Goal: Task Accomplishment & Management: Manage account settings

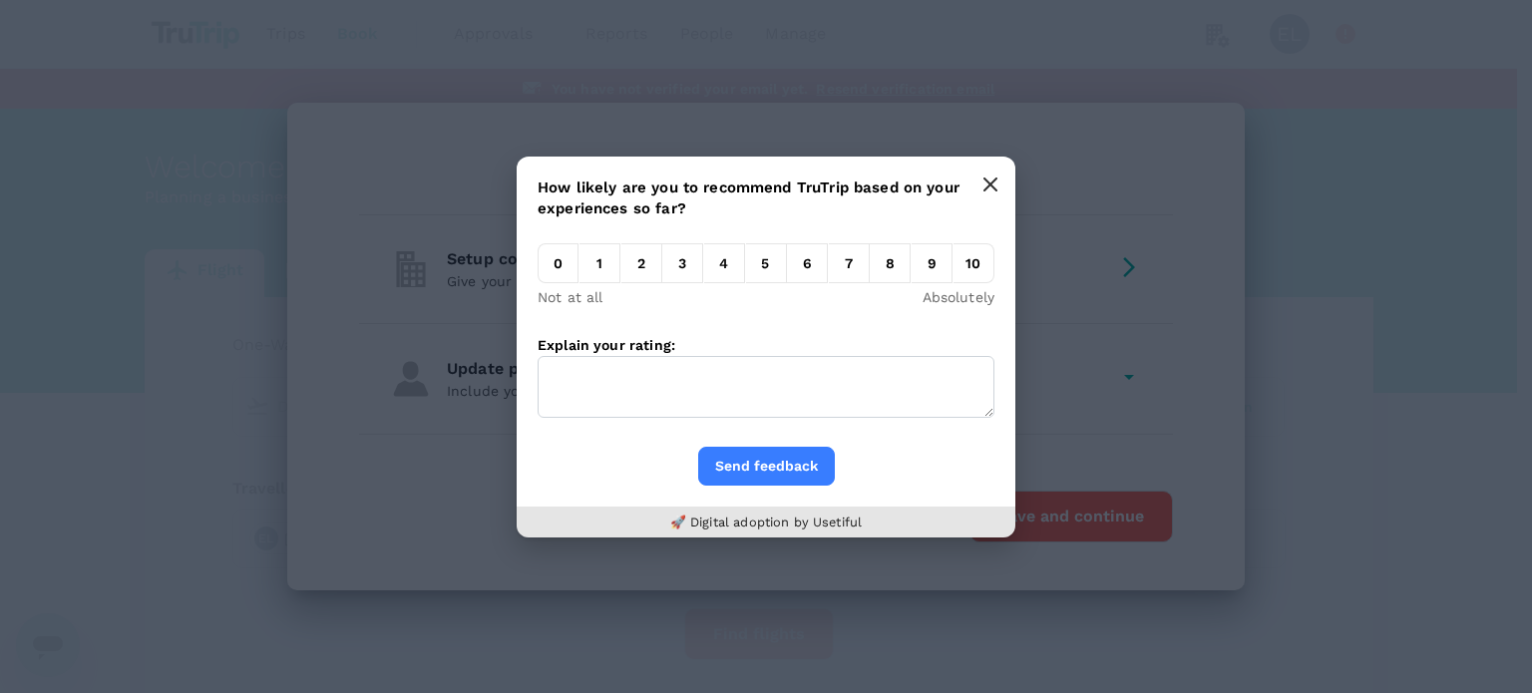
click at [989, 182] on icon "button" at bounding box center [990, 185] width 16 height 16
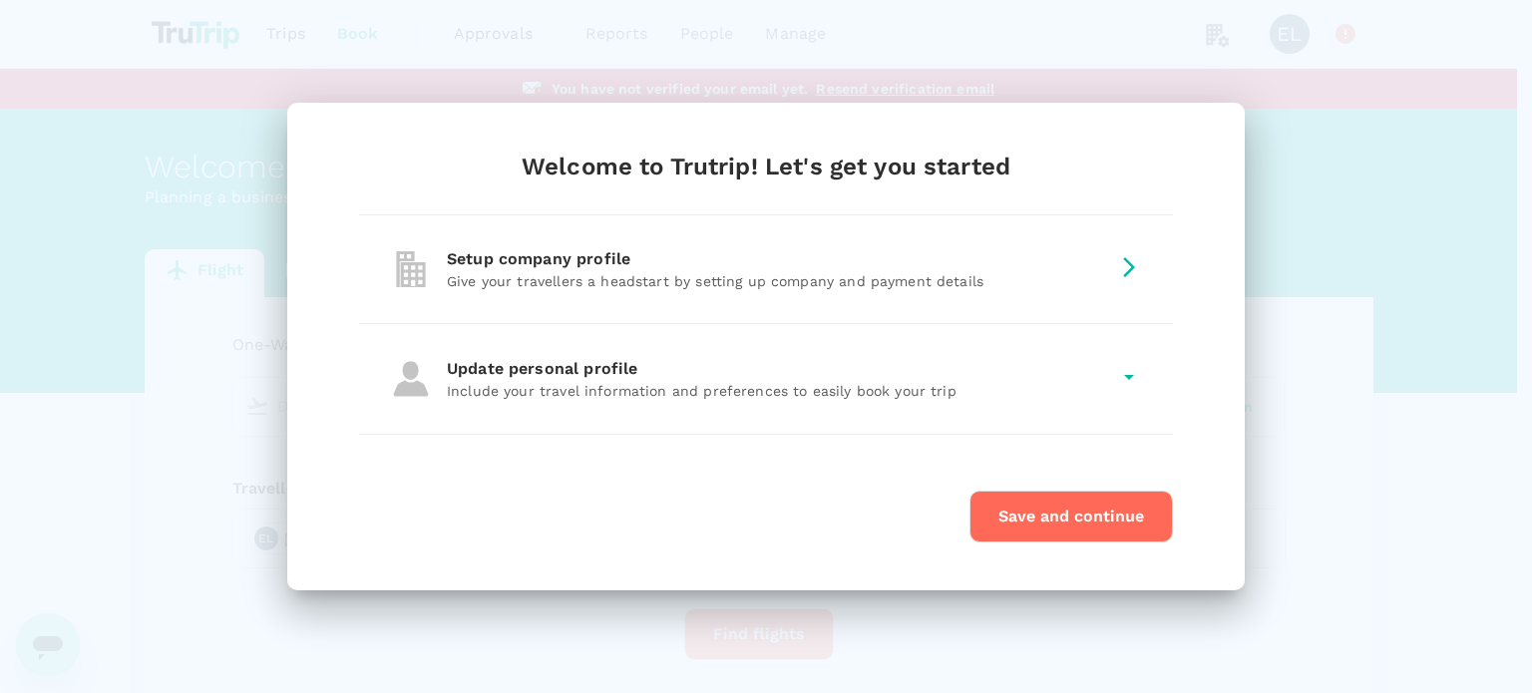
click at [915, 264] on div "Setup company profile" at bounding box center [778, 259] width 662 height 24
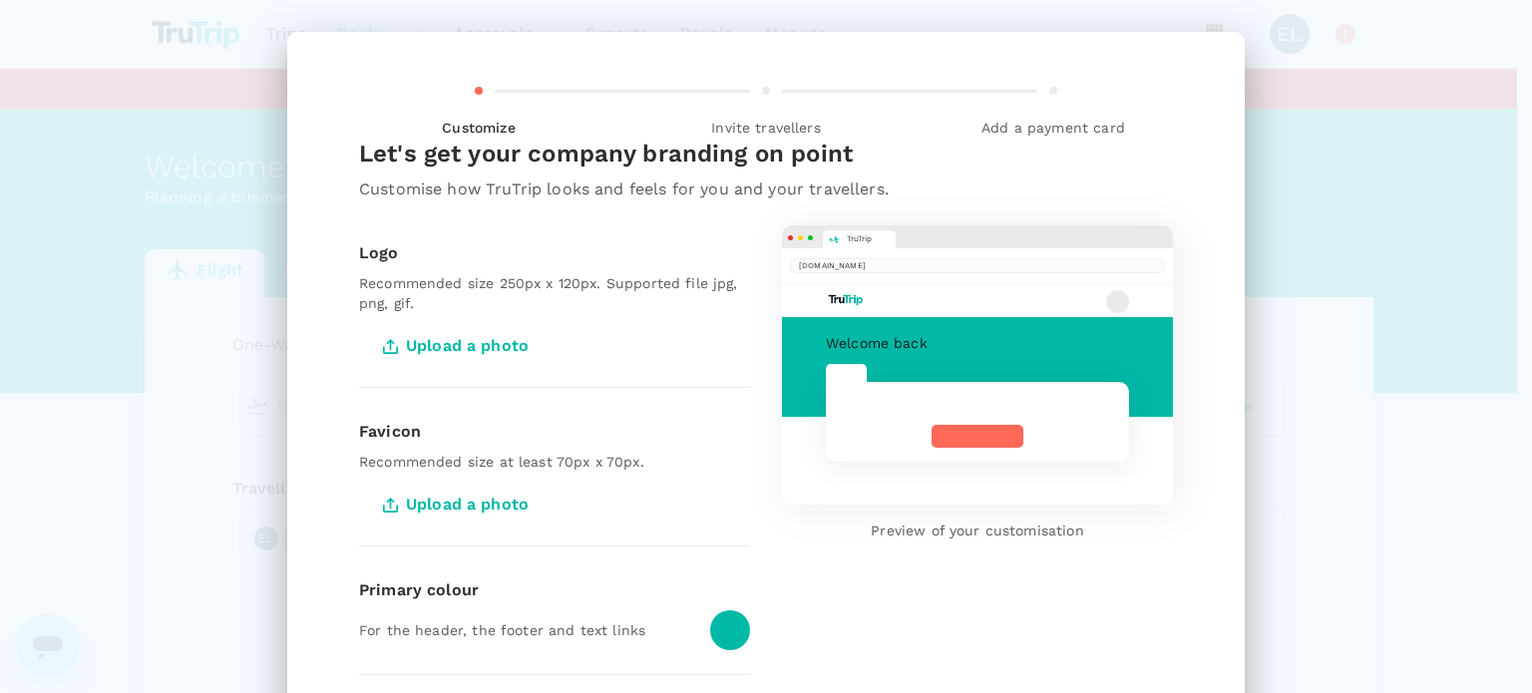
click at [503, 334] on span "Upload a photo" at bounding box center [457, 346] width 197 height 50
click at [0, 0] on input "Upload a photo" at bounding box center [0, 0] width 0 height 0
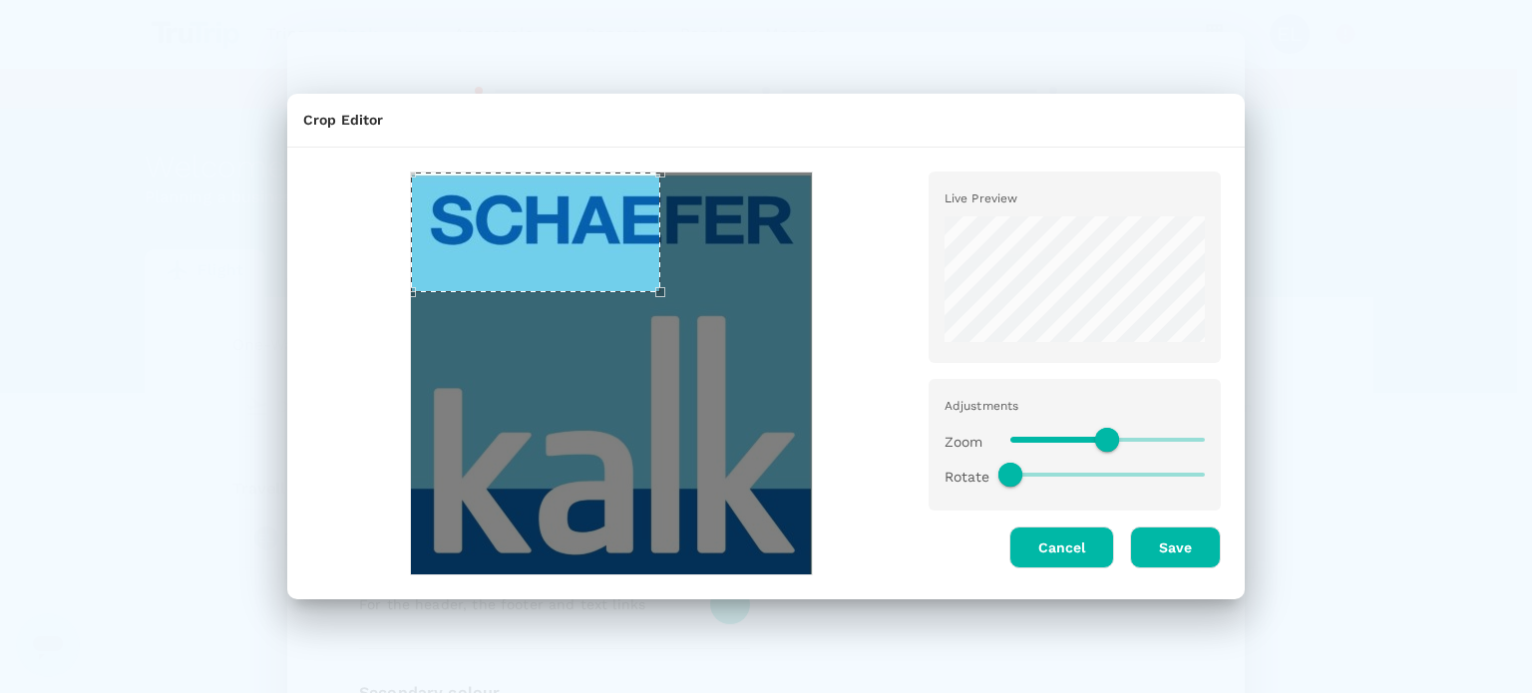
click at [570, 199] on div "Use the arrow keys to move the crop selection area" at bounding box center [535, 233] width 249 height 120
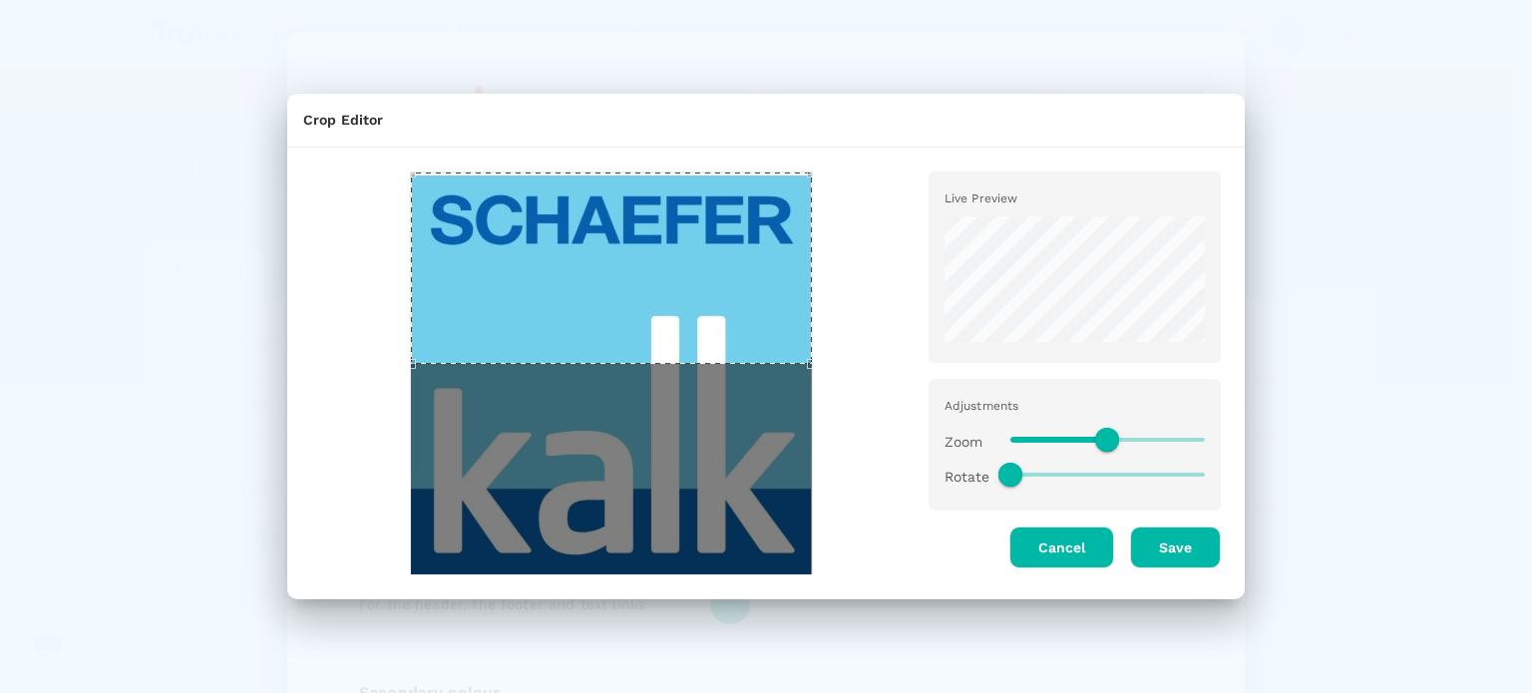
click at [893, 542] on div at bounding box center [611, 374] width 601 height 404
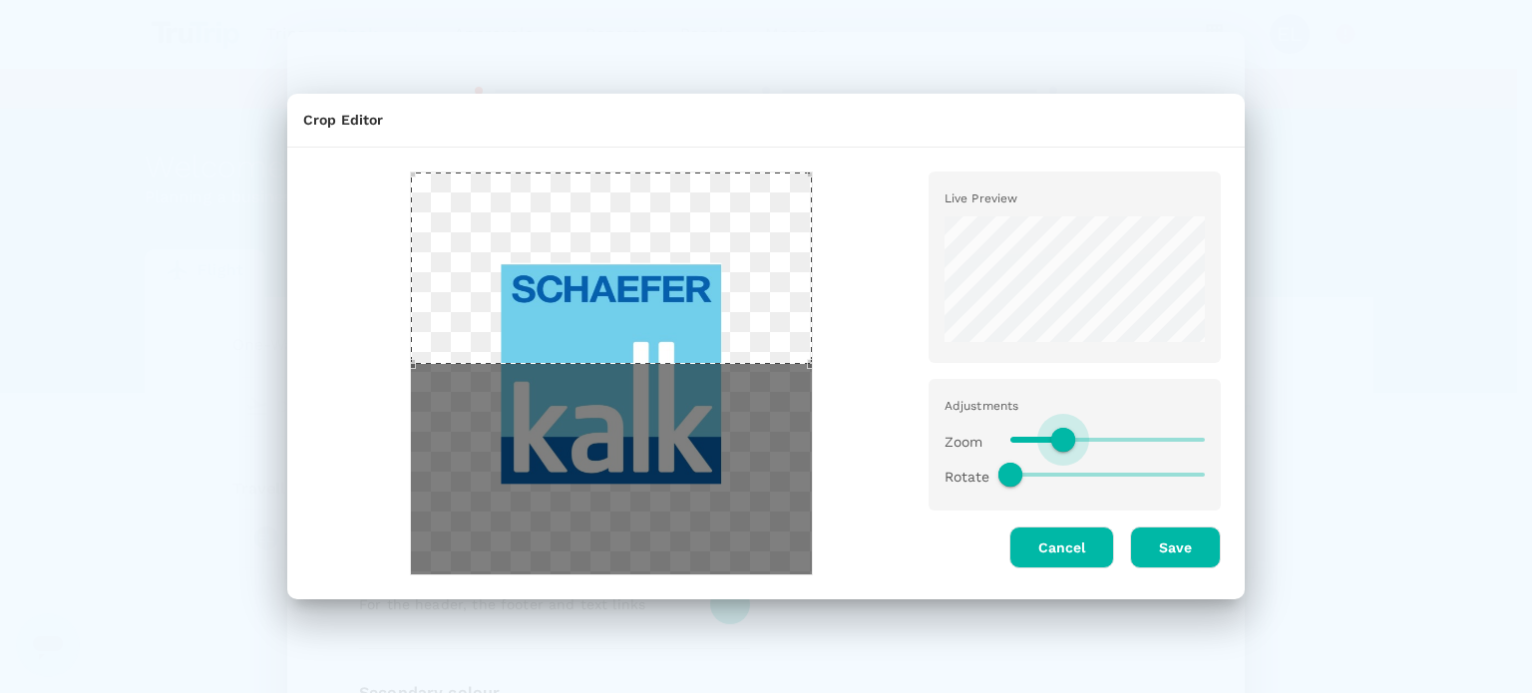
type input "0.5"
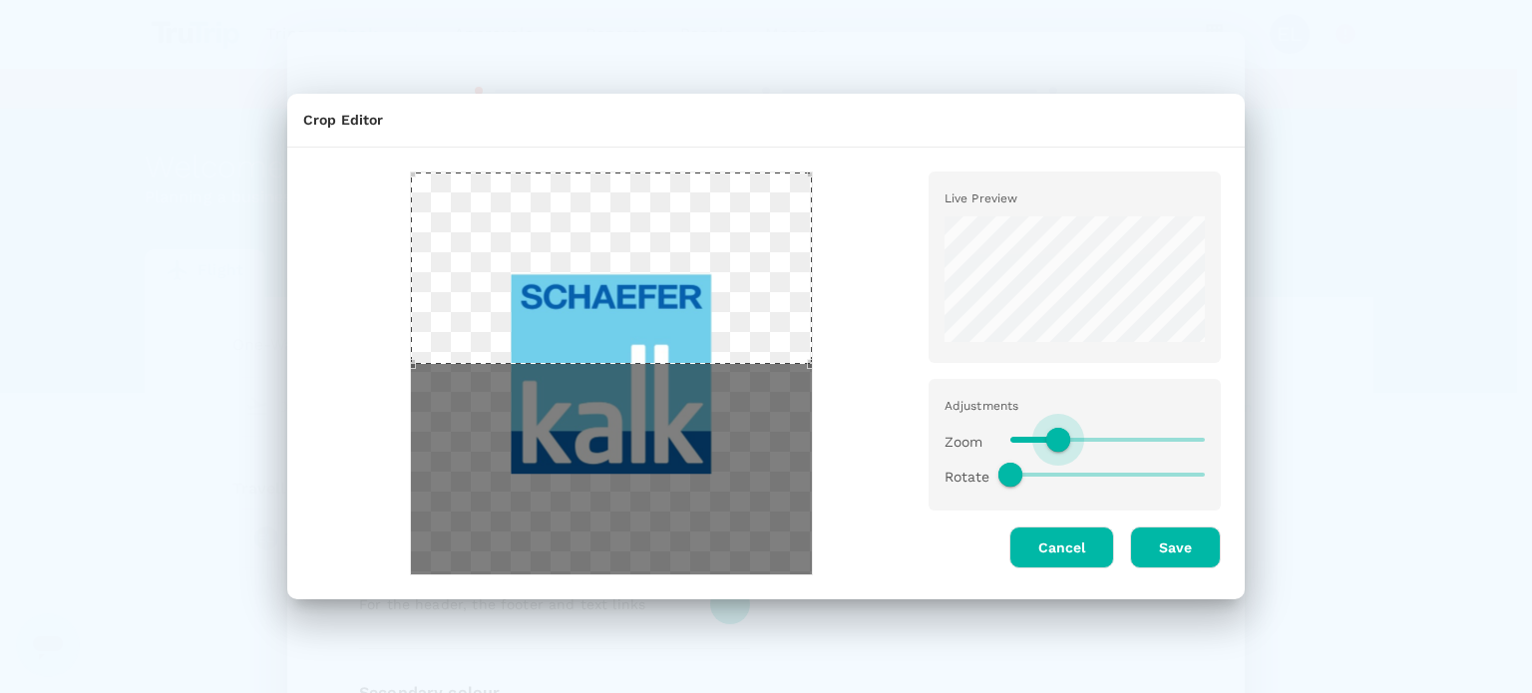
drag, startPoint x: 1105, startPoint y: 438, endPoint x: 1059, endPoint y: 448, distance: 46.9
click at [1059, 448] on span at bounding box center [1058, 440] width 24 height 24
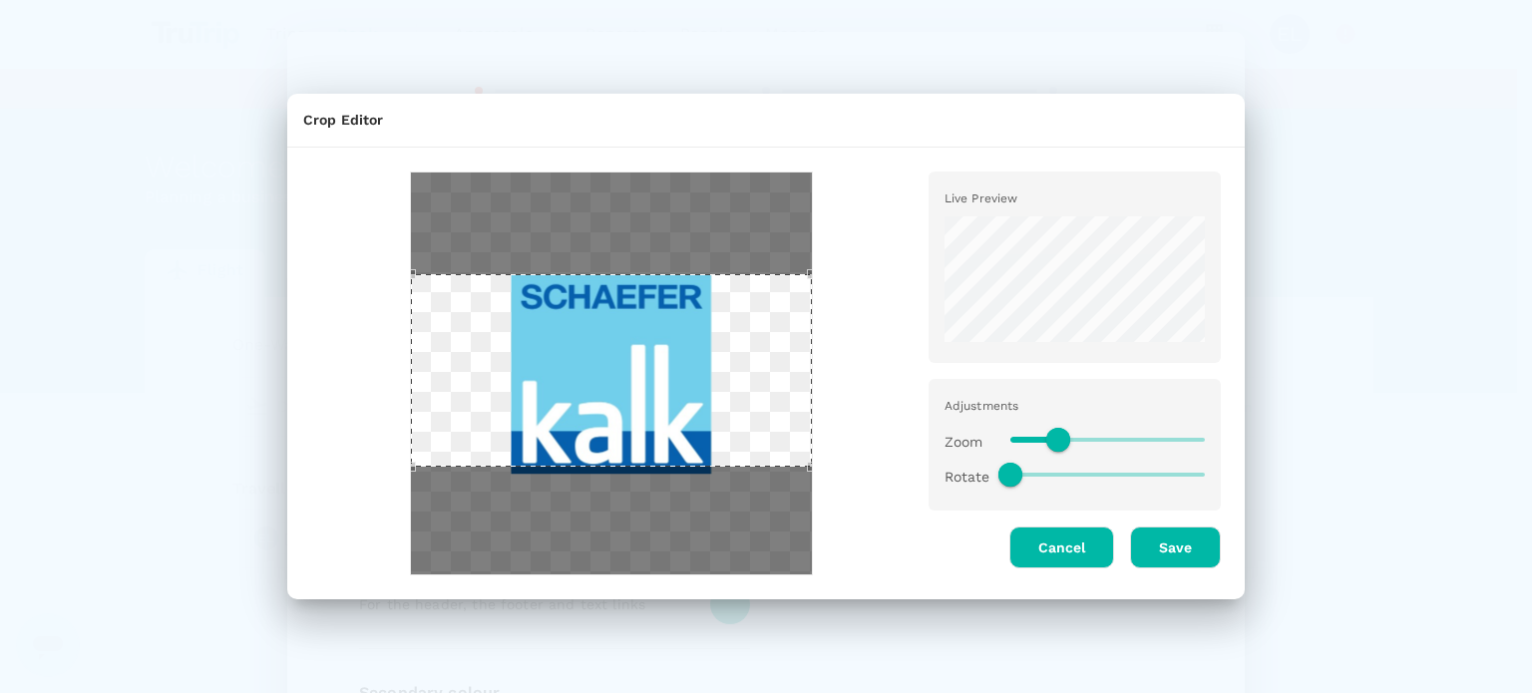
click at [690, 434] on div "Use the arrow keys to move the crop selection area" at bounding box center [611, 370] width 401 height 192
click at [1185, 547] on button "Save" at bounding box center [1175, 548] width 91 height 42
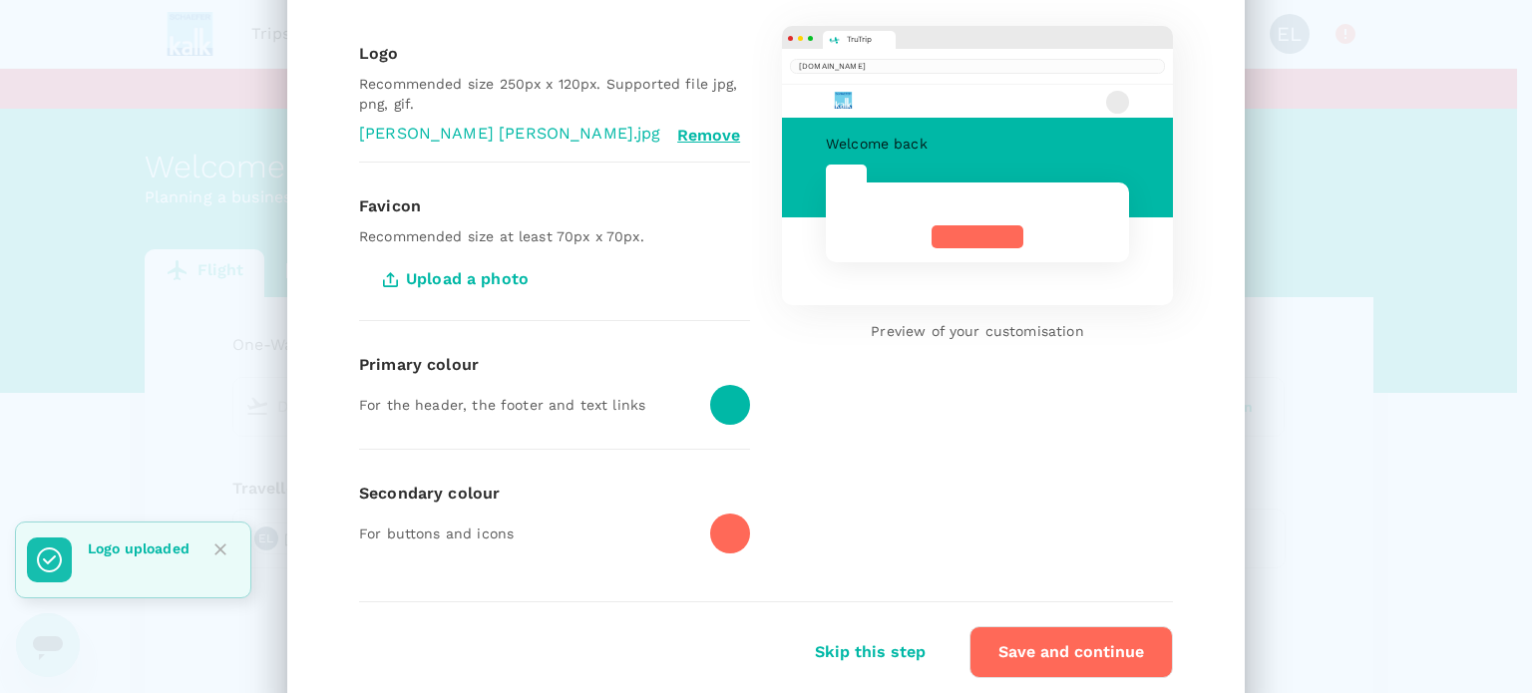
scroll to position [263, 0]
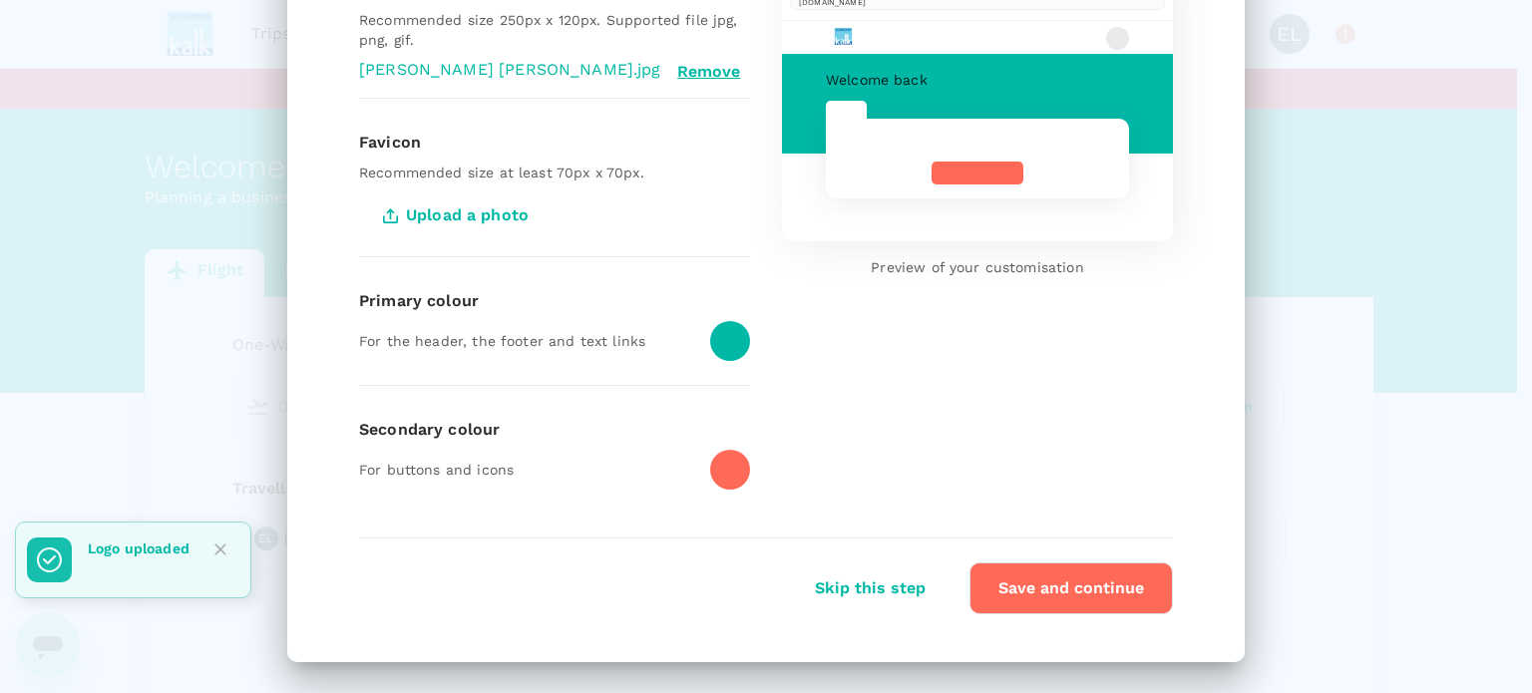
click at [714, 356] on div at bounding box center [730, 341] width 40 height 40
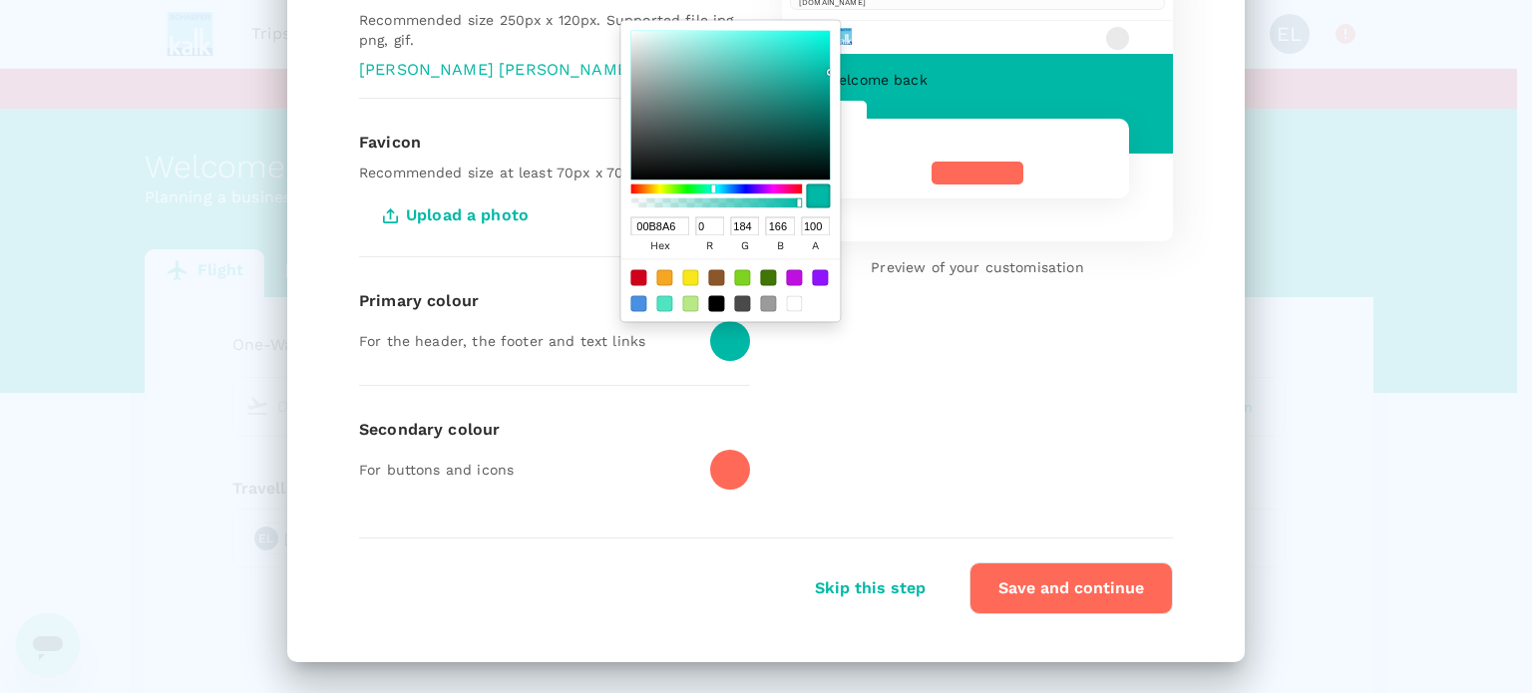
drag, startPoint x: 672, startPoint y: 228, endPoint x: 626, endPoint y: 228, distance: 45.9
click at [630, 228] on input "00B8A6" at bounding box center [659, 226] width 59 height 19
paste input "#0760B2"
type input "#0760B2"
type input "7"
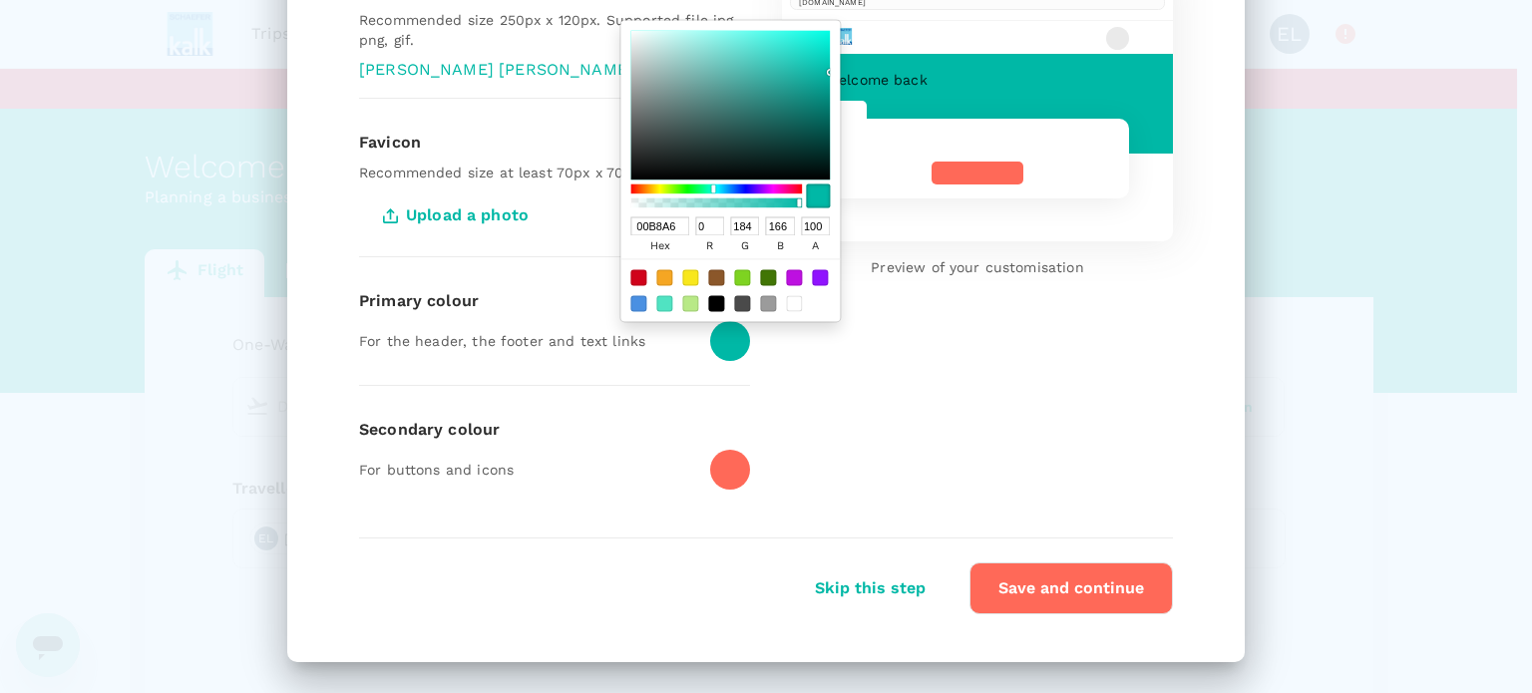
type input "96"
type input "178"
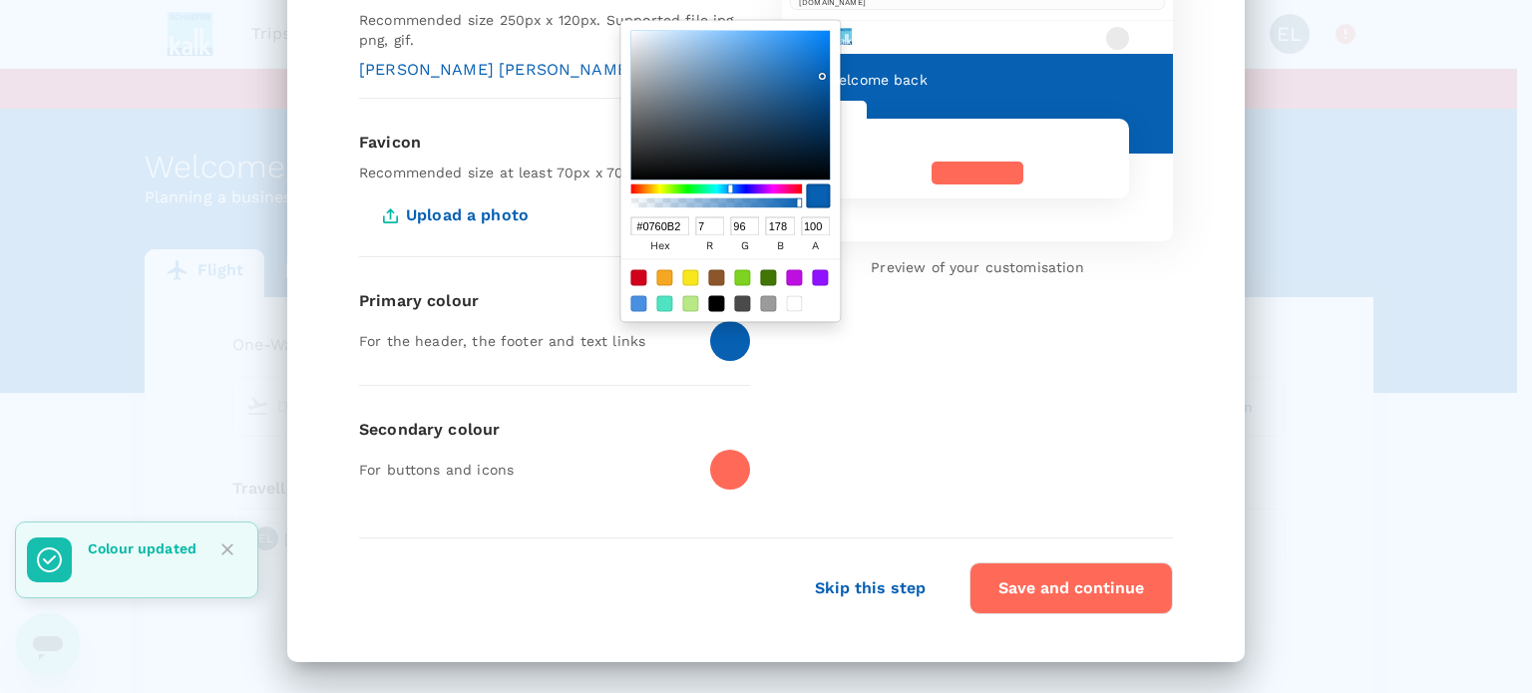
type input "0760B2"
click at [884, 364] on div "TruTrip [DOMAIN_NAME] Welcome back Preview of your customisation" at bounding box center [961, 221] width 423 height 583
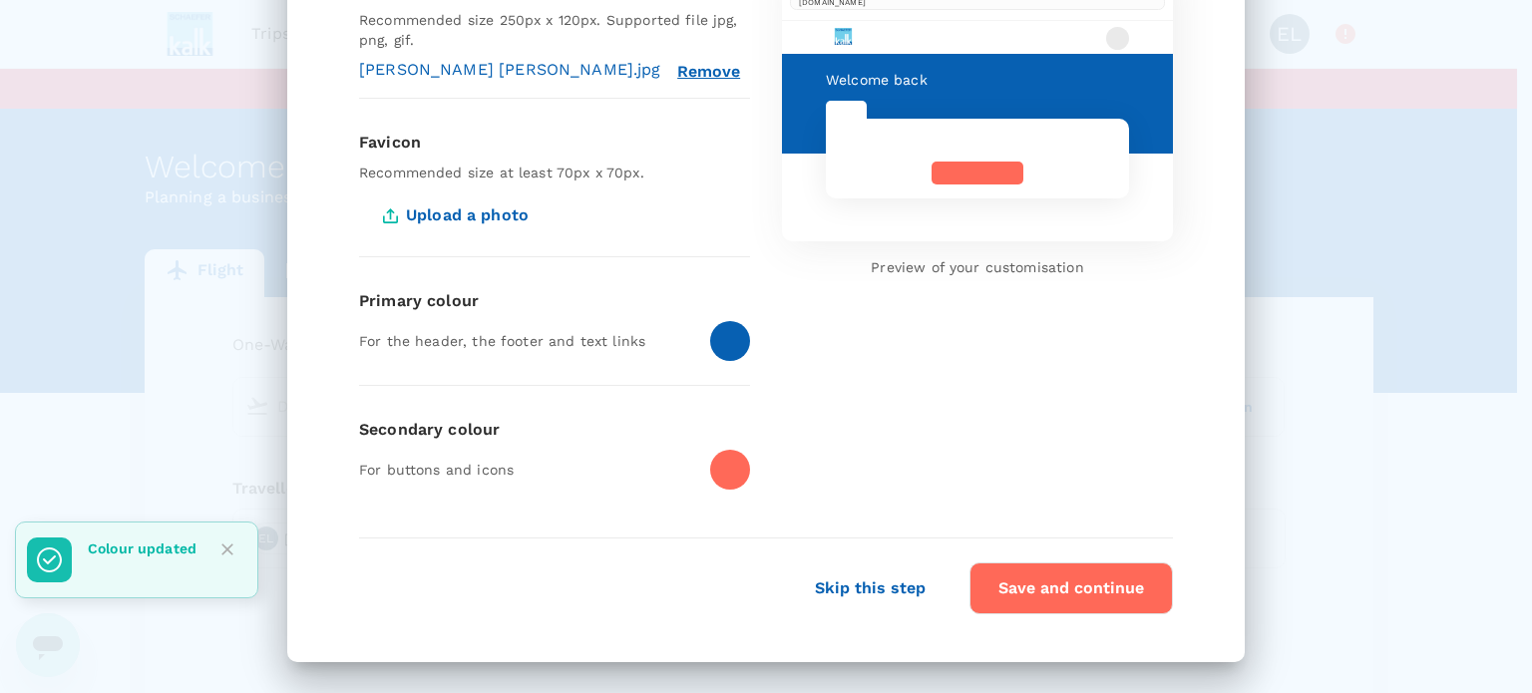
click at [737, 471] on div at bounding box center [730, 470] width 40 height 40
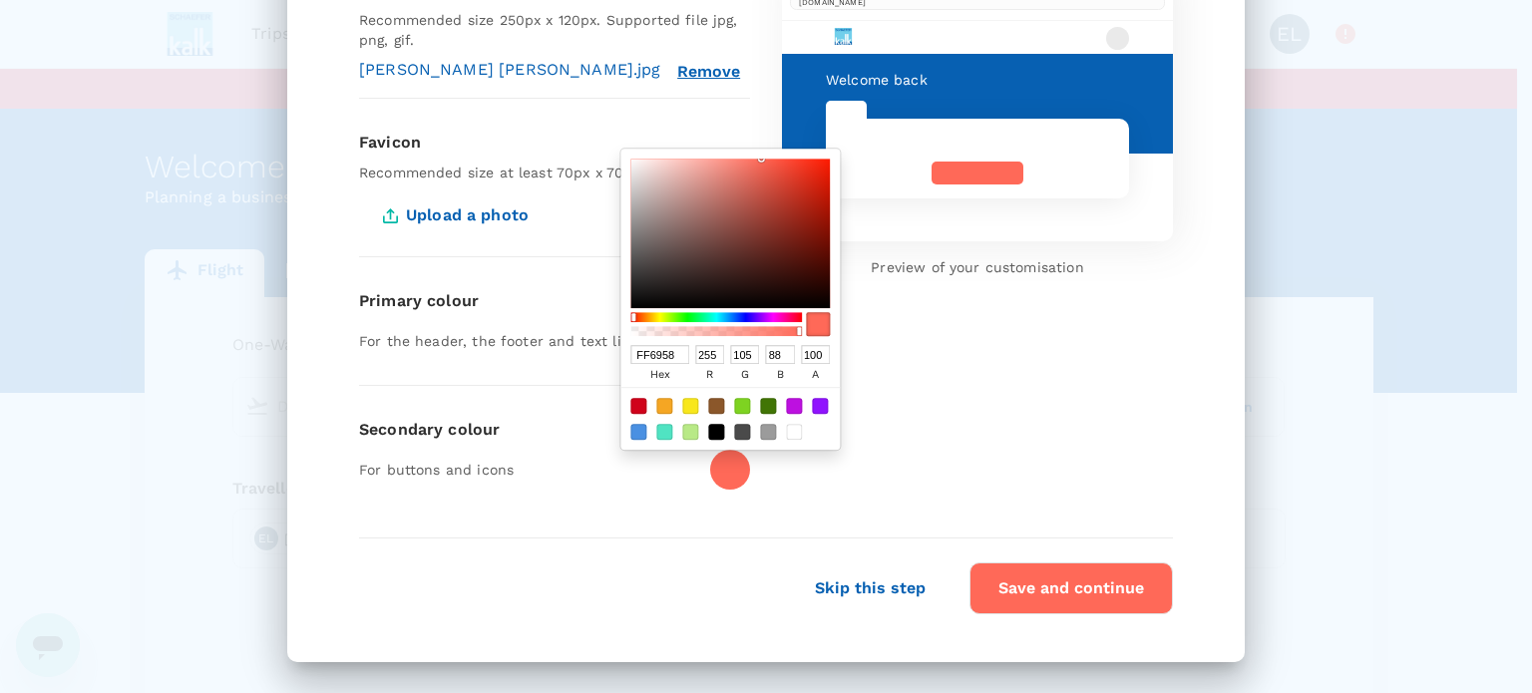
drag, startPoint x: 675, startPoint y: 353, endPoint x: 614, endPoint y: 353, distance: 60.8
click at [620, 353] on div "FF6958 hex 255 r 105 g 88 b 100 a" at bounding box center [729, 300] width 219 height 301
paste input "#71CFEB"
type input "#71CFEB"
type input "113"
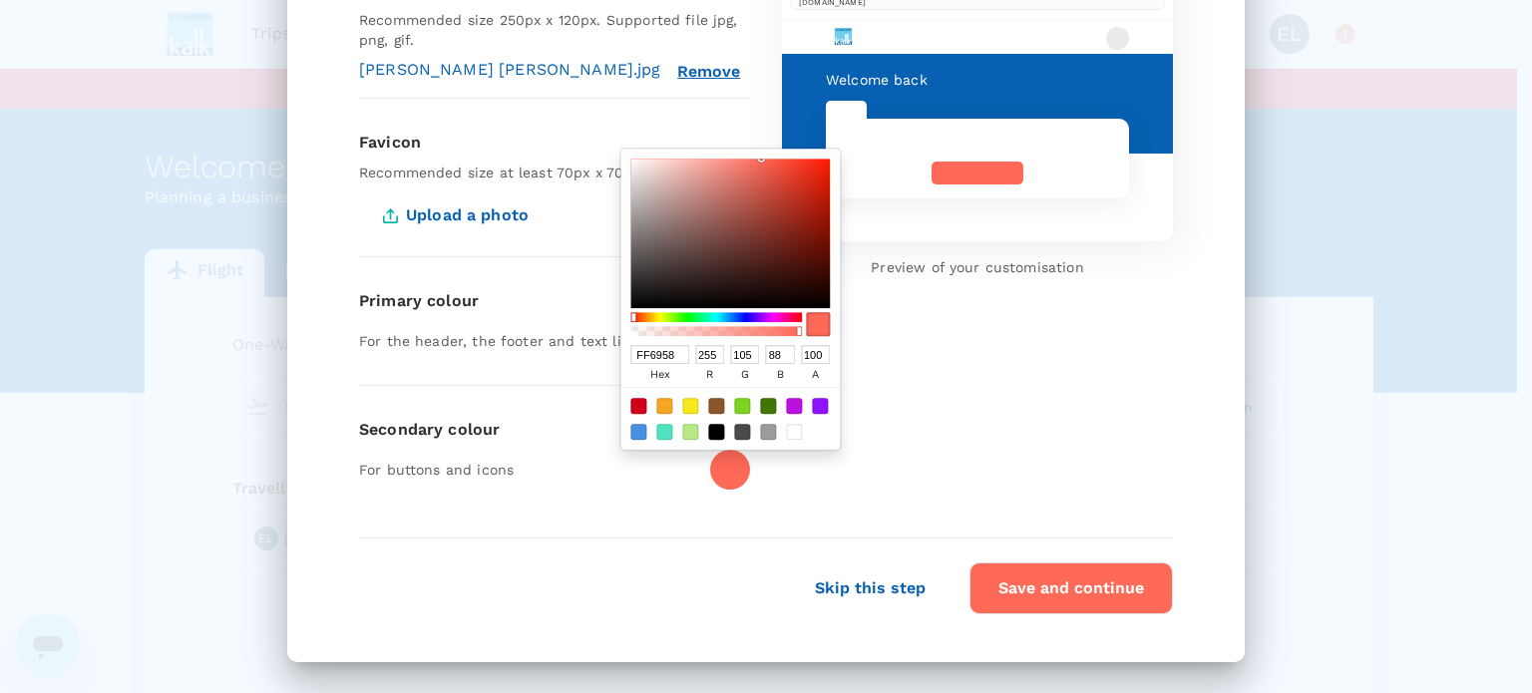
type input "207"
type input "235"
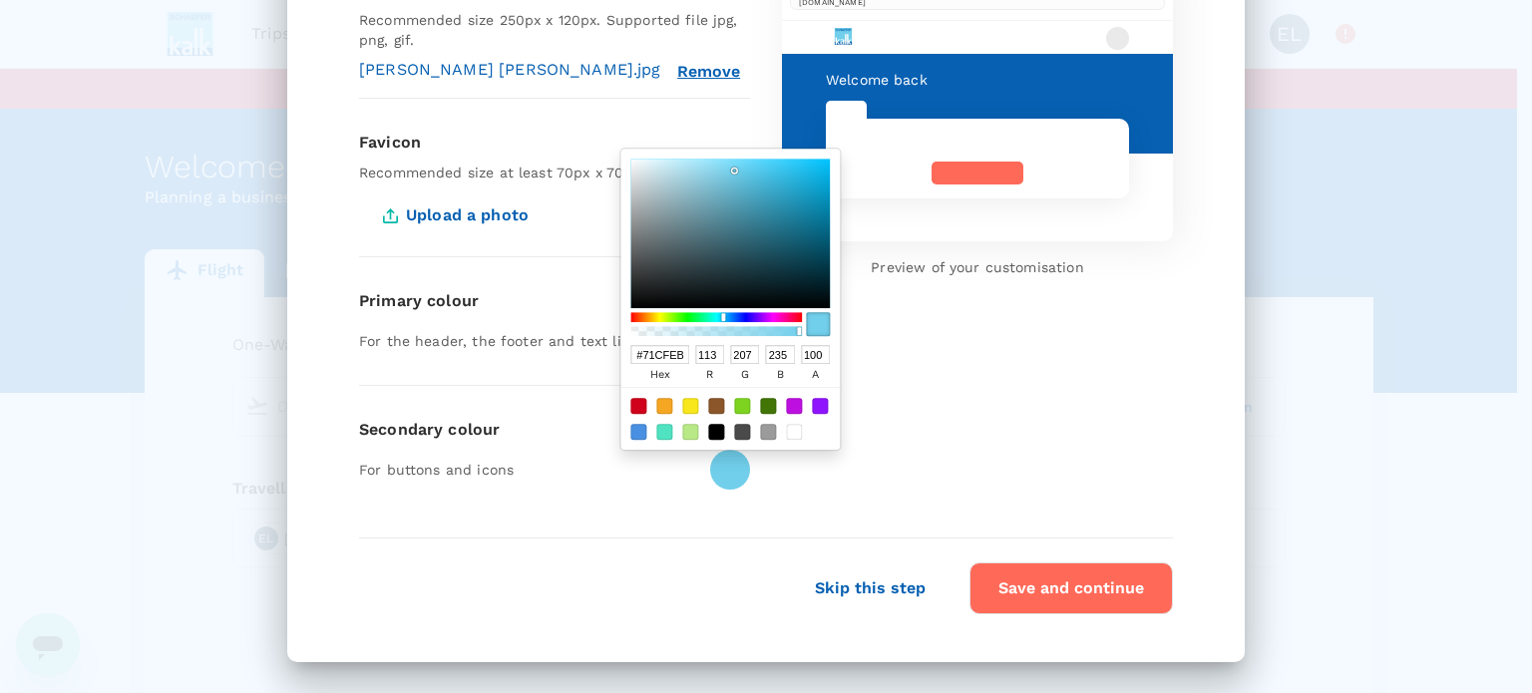
scroll to position [0, 0]
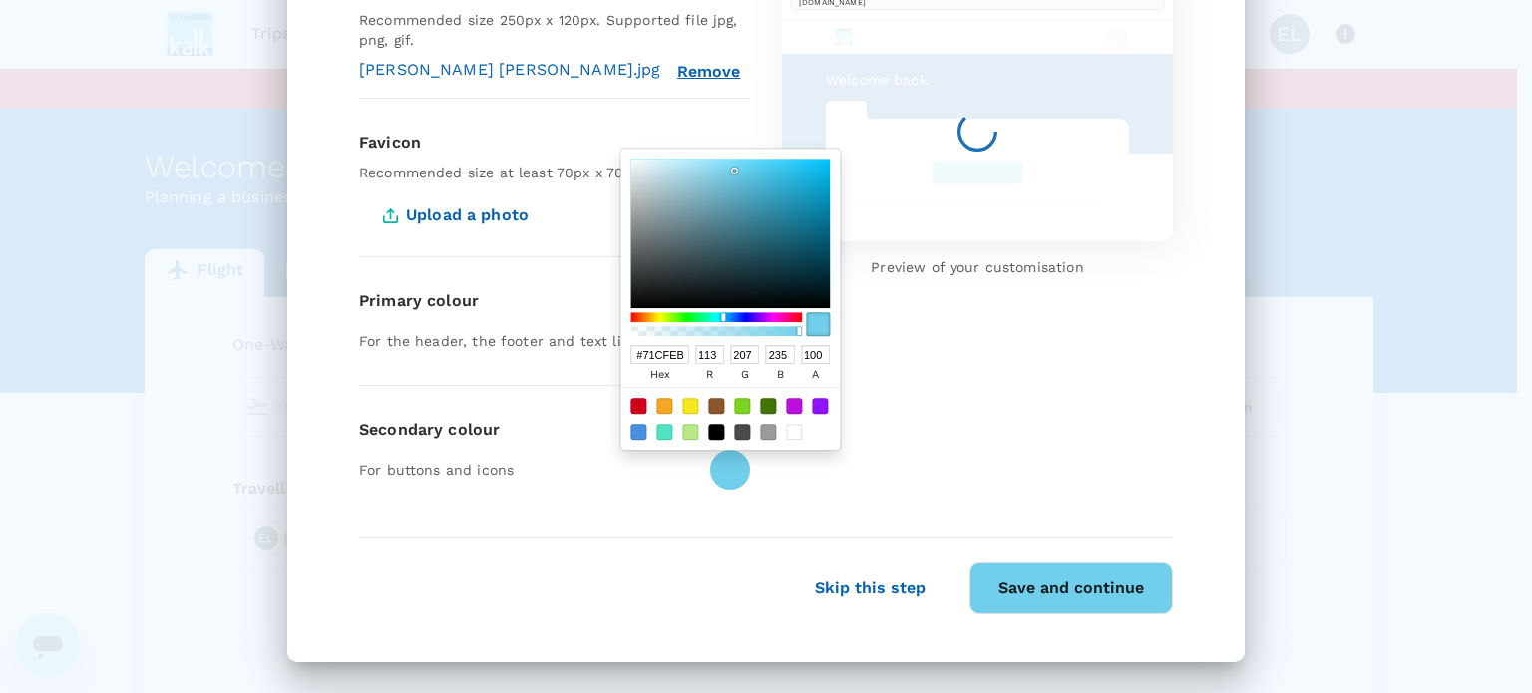
type input "71CFEB"
click at [953, 429] on div "TruTrip [DOMAIN_NAME] Welcome back Preview of your customisation" at bounding box center [961, 221] width 423 height 583
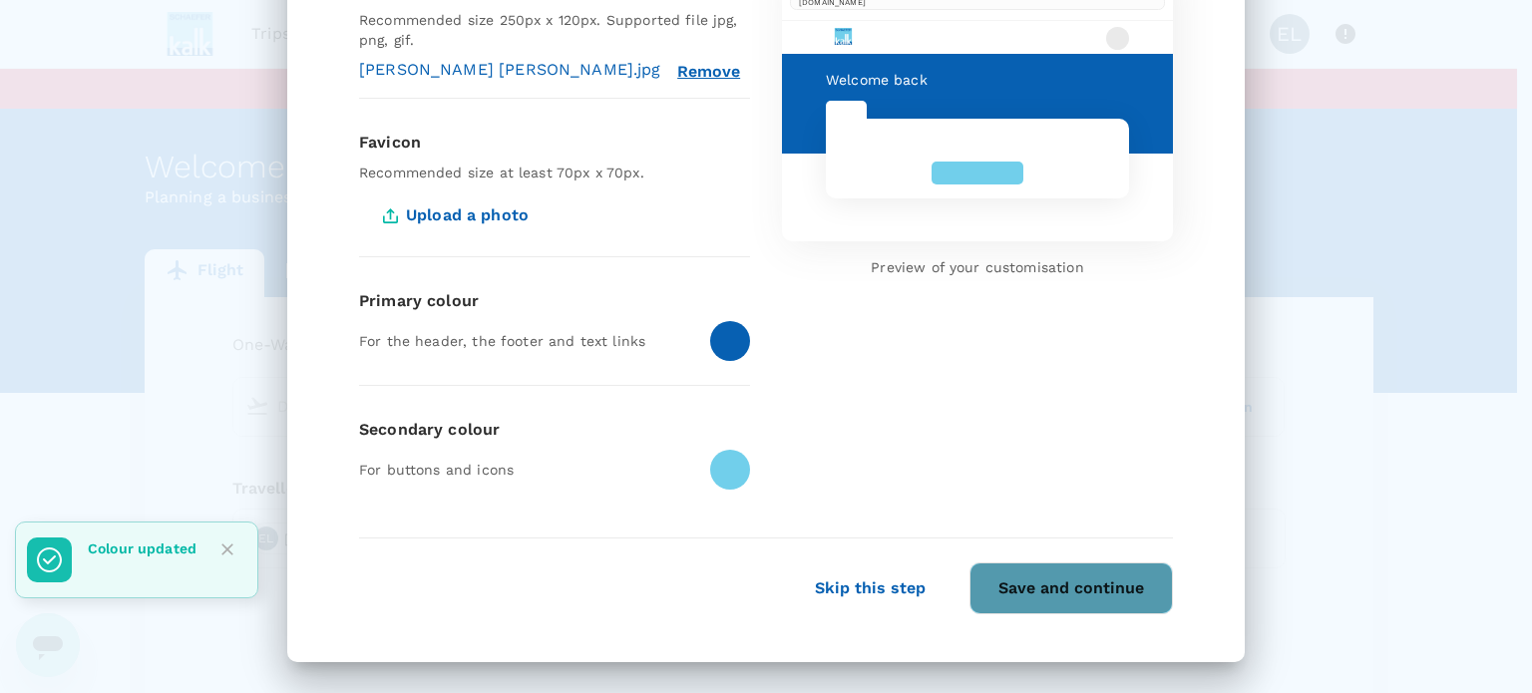
click at [1075, 583] on button "Save and continue" at bounding box center [1070, 588] width 203 height 52
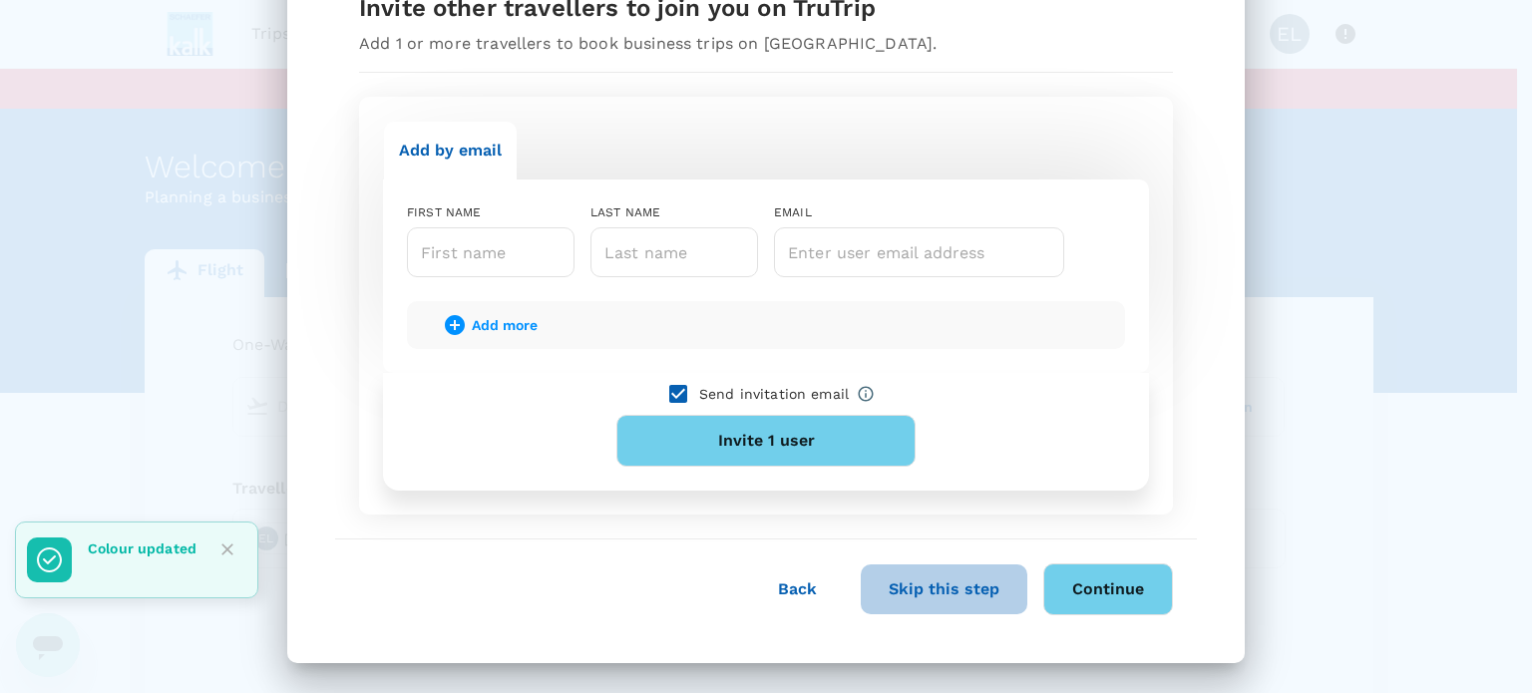
click at [900, 581] on button "Skip this step" at bounding box center [944, 589] width 167 height 50
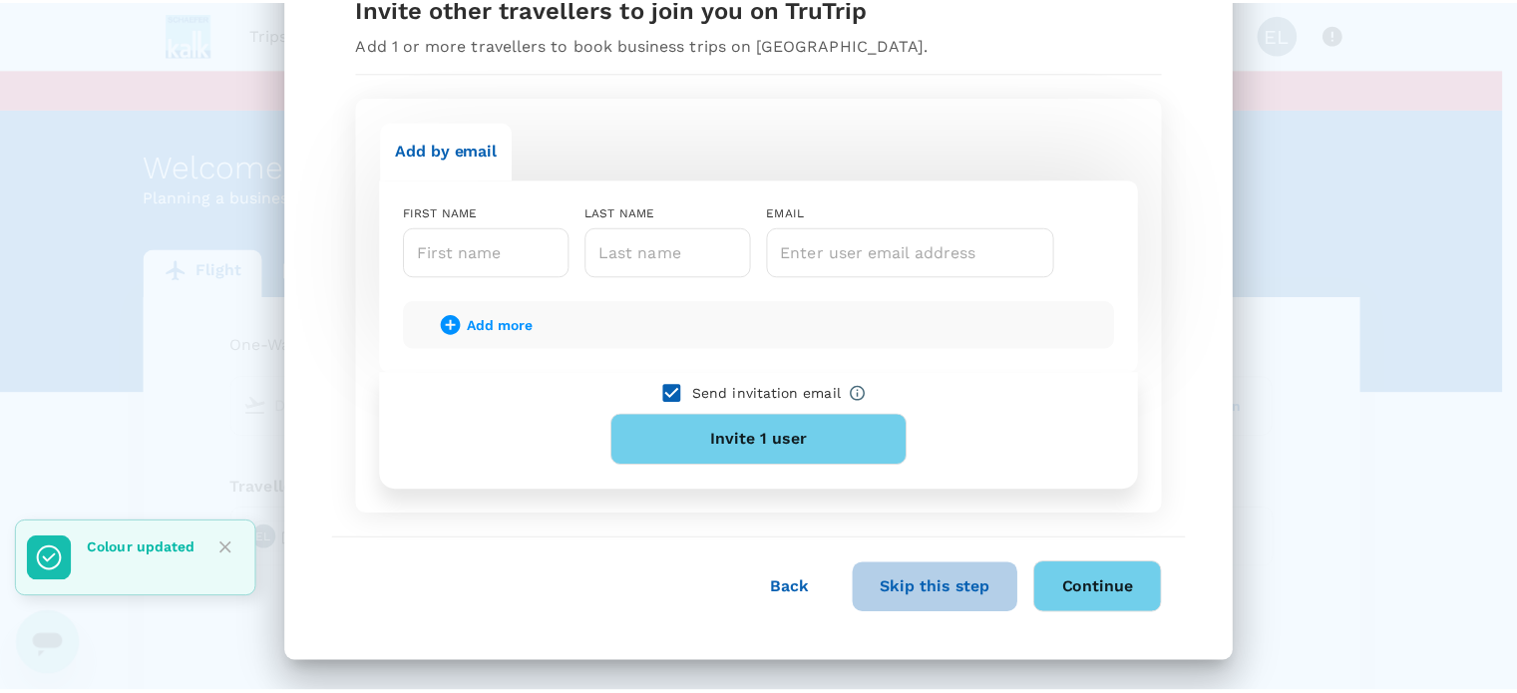
scroll to position [0, 0]
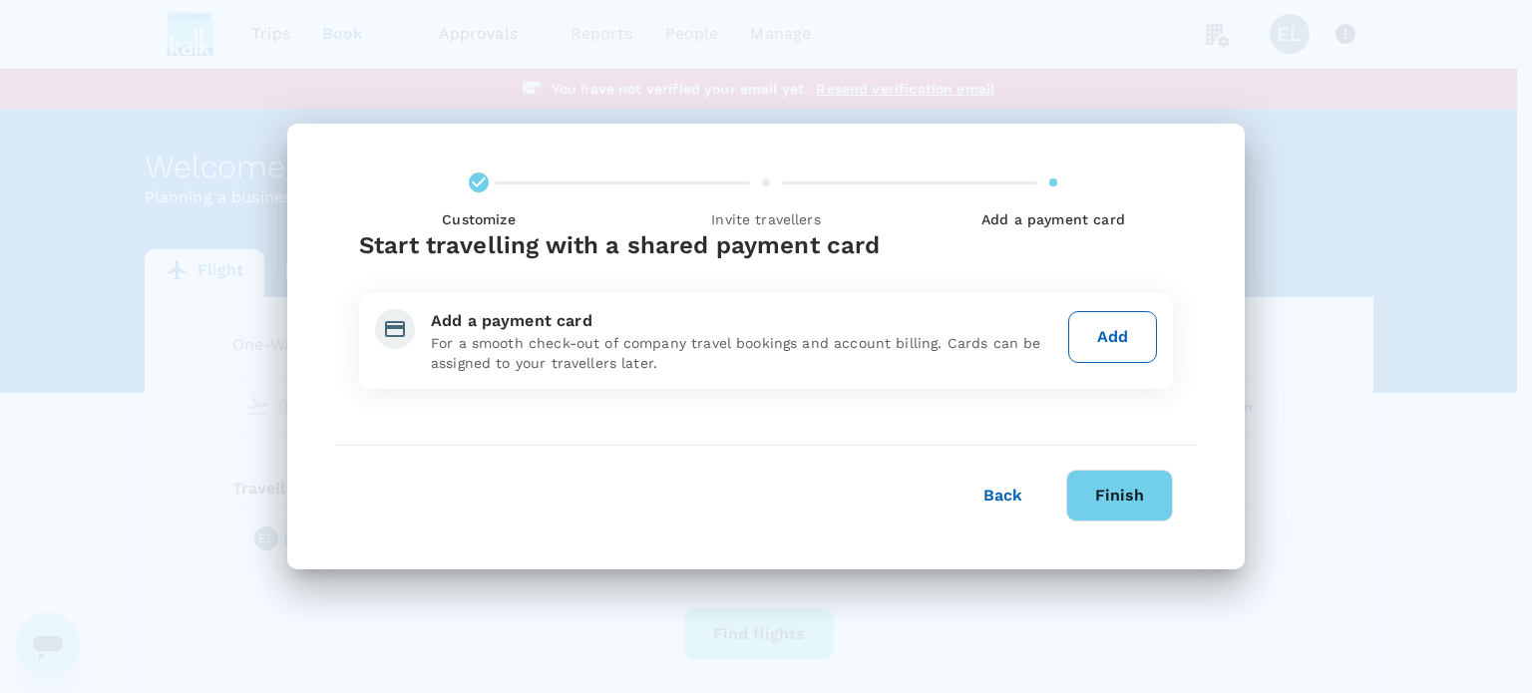
click at [1093, 493] on button "Finish" at bounding box center [1119, 496] width 107 height 52
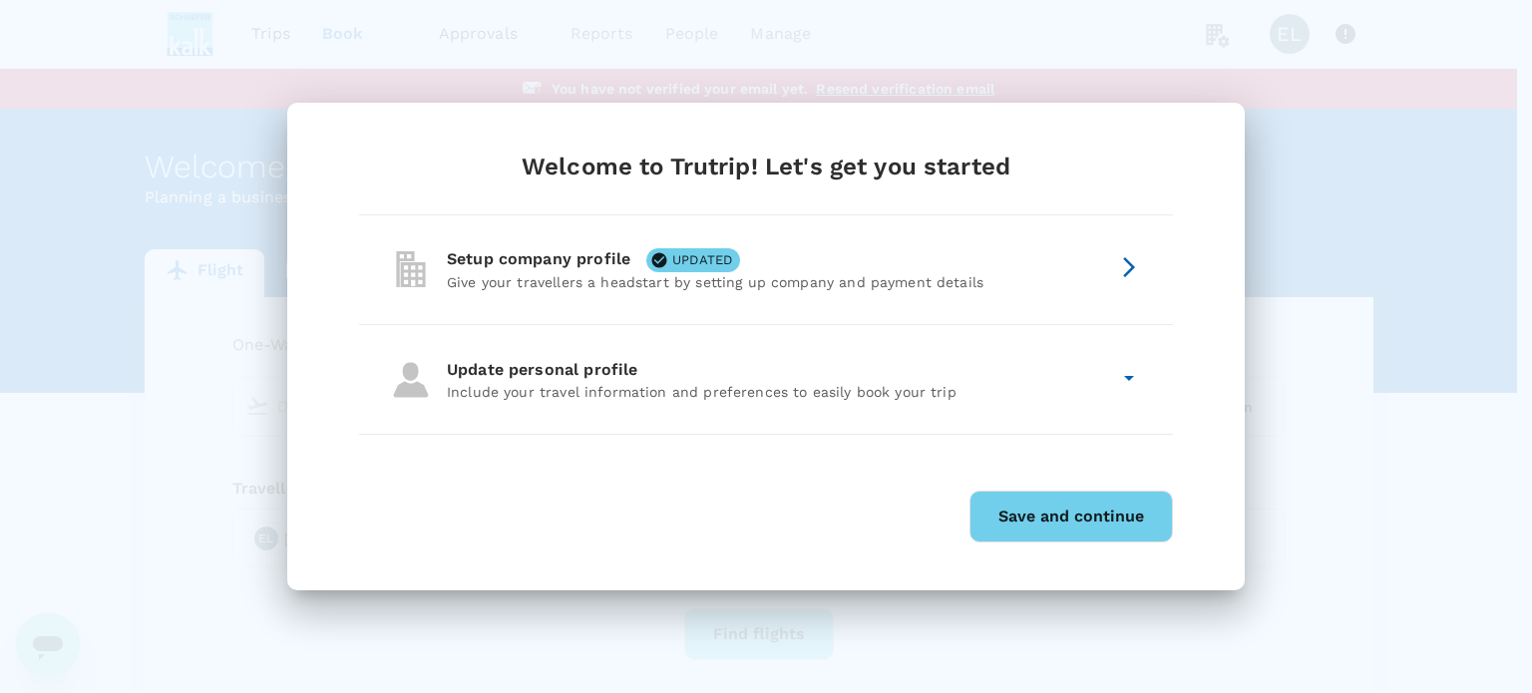
click at [1094, 529] on button "Save and continue" at bounding box center [1070, 517] width 203 height 52
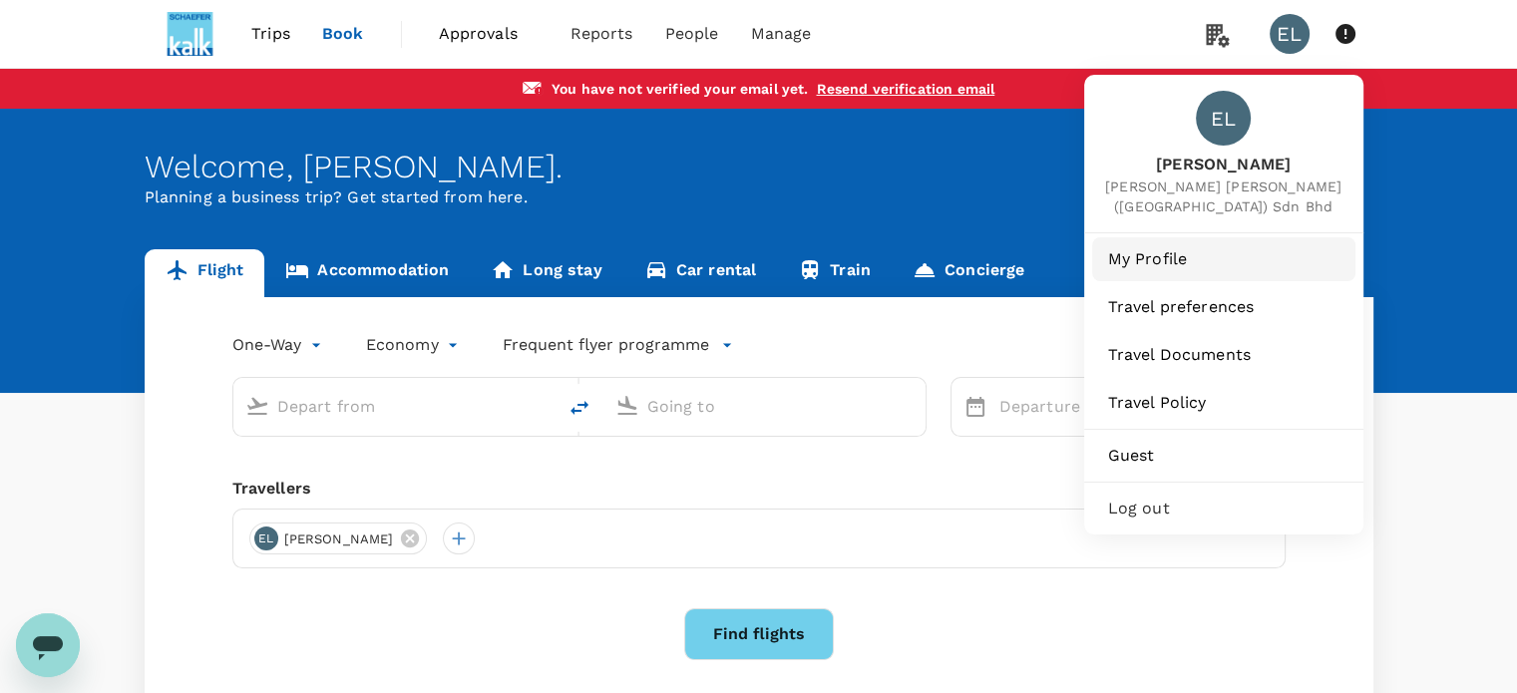
click at [1188, 247] on span "My Profile" at bounding box center [1223, 259] width 231 height 24
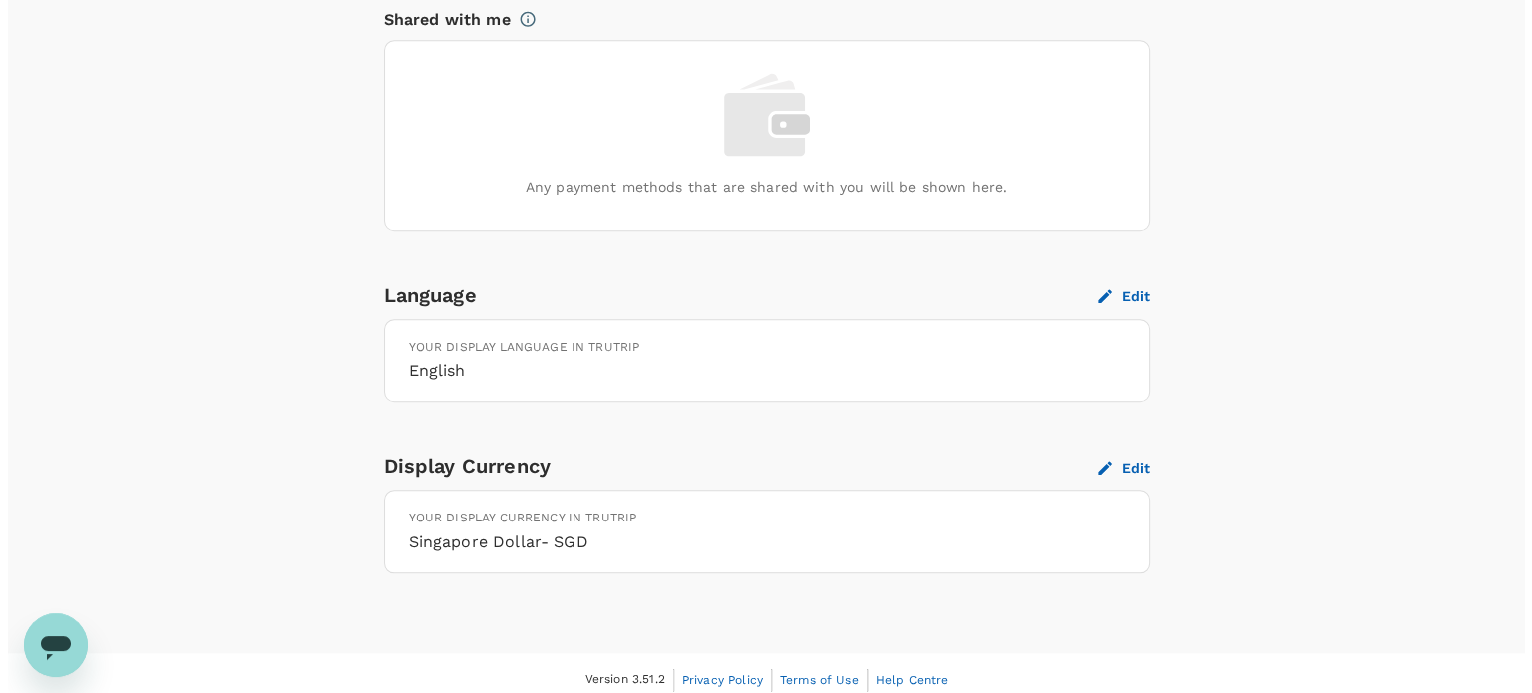
scroll to position [1803, 0]
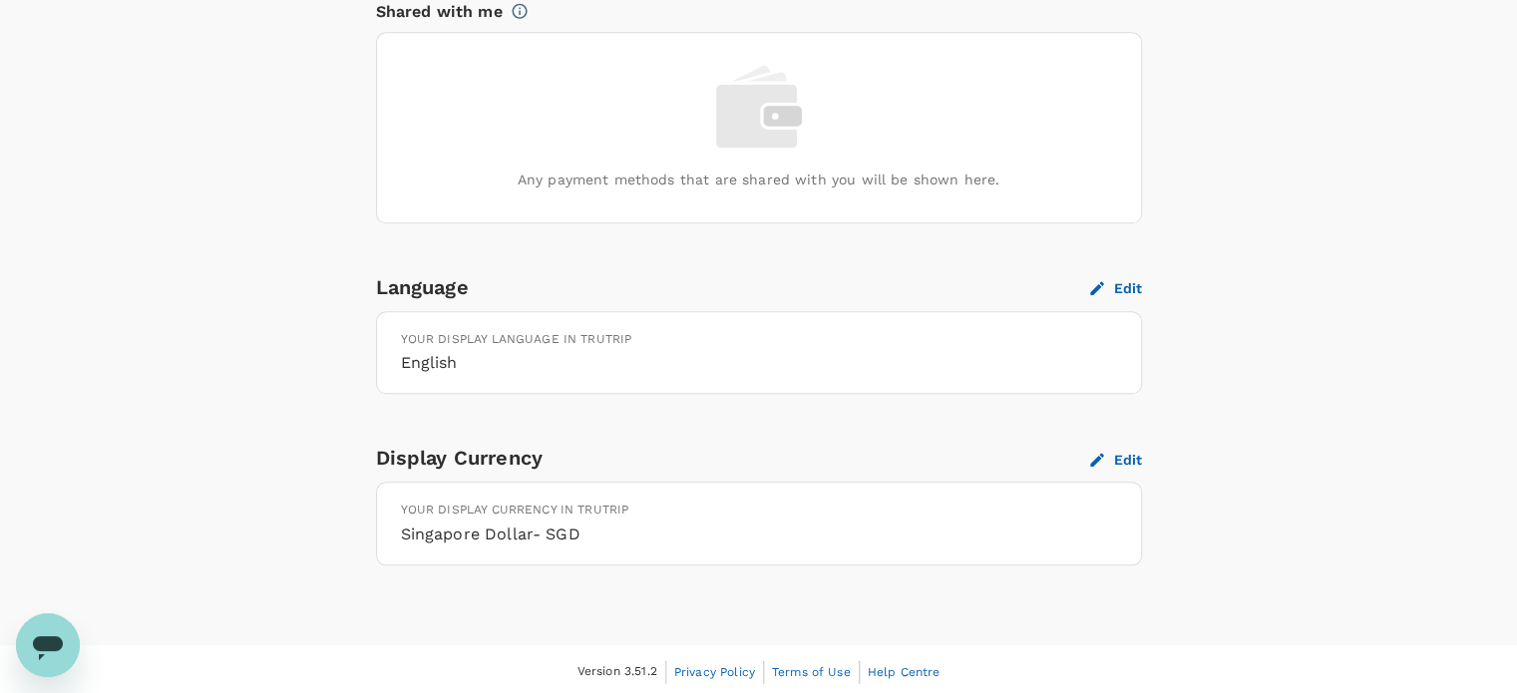
click at [1121, 465] on div "Display Currency Edit" at bounding box center [759, 458] width 766 height 32
click at [1124, 459] on button "Edit" at bounding box center [1116, 460] width 52 height 18
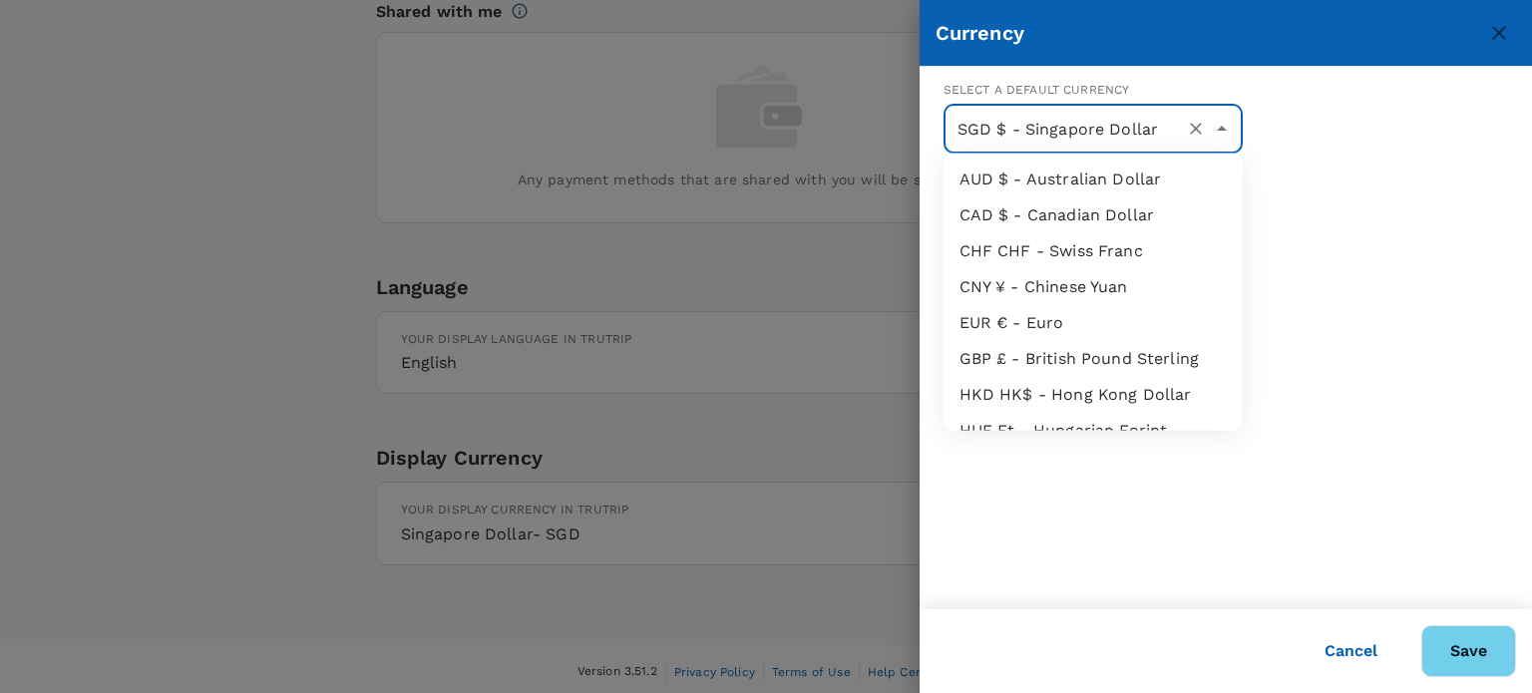
click at [1099, 113] on input "SGD $ - Singapore Dollar" at bounding box center [1064, 129] width 225 height 38
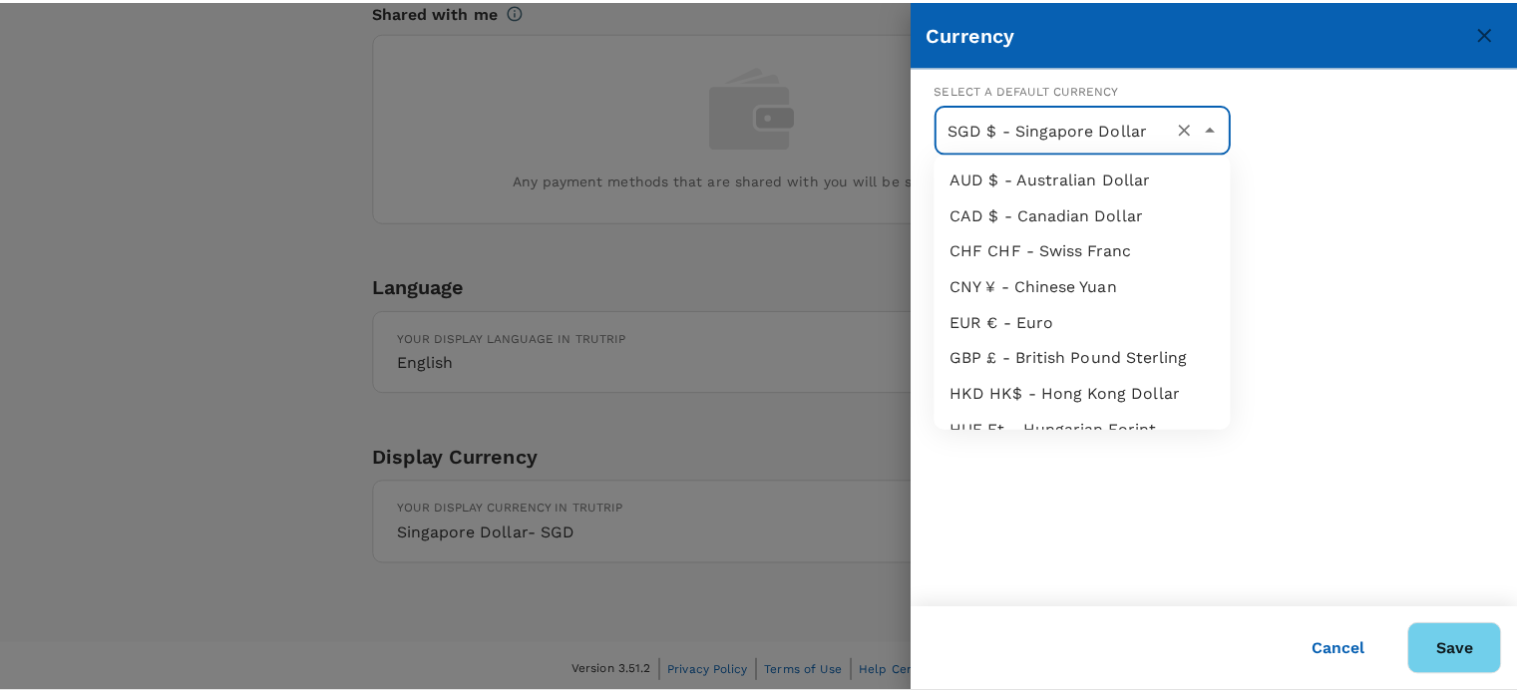
scroll to position [305, 0]
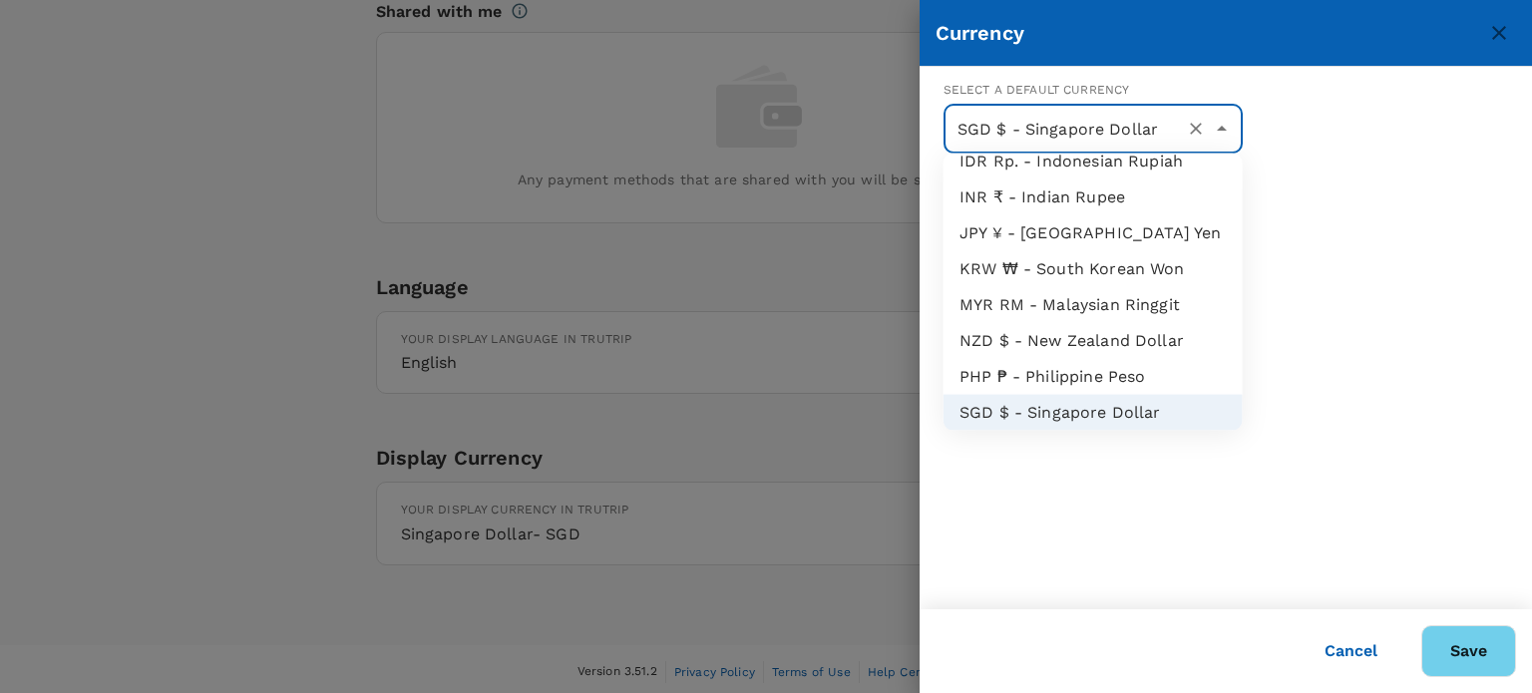
click at [1115, 315] on li "MYR RM - Malaysian Ringgit" at bounding box center [1092, 305] width 299 height 36
type input "MYR RM - Malaysian Ringgit"
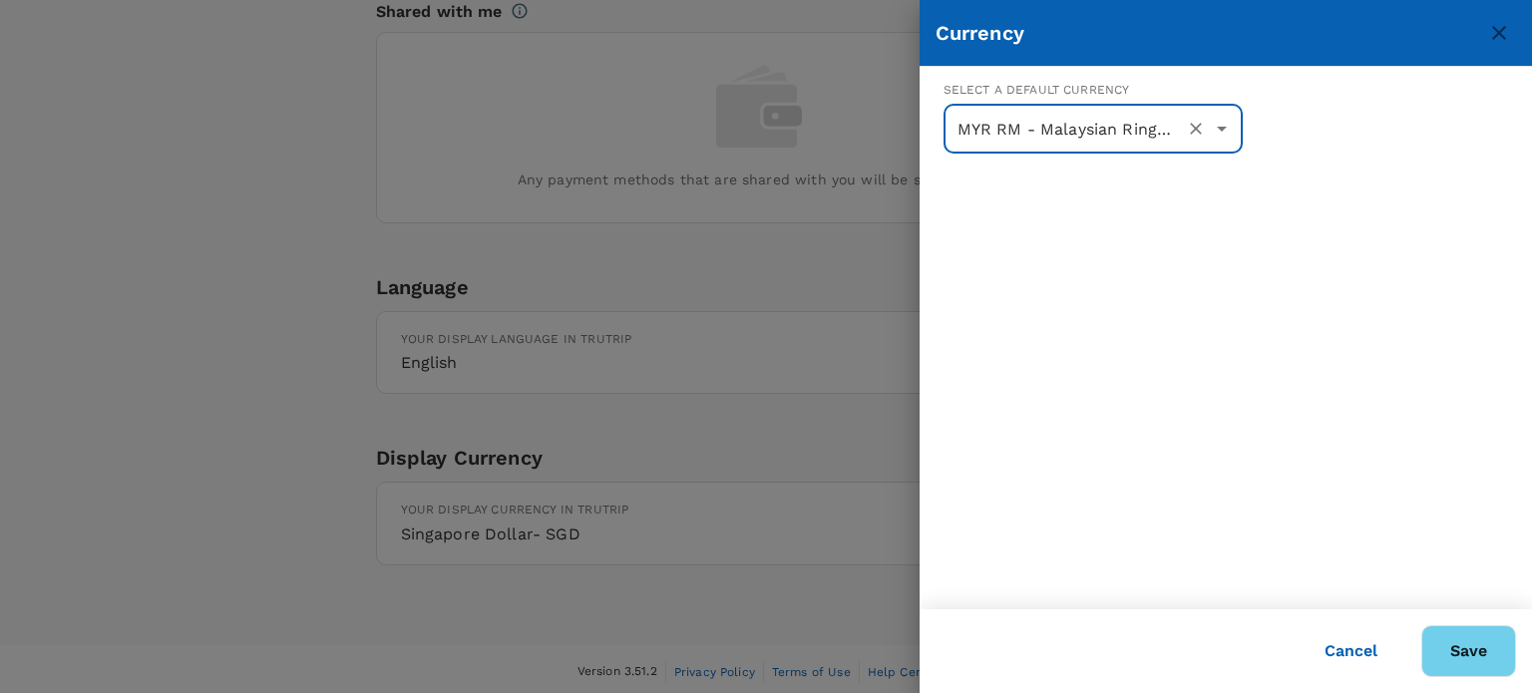
click at [1448, 665] on button "Save" at bounding box center [1468, 651] width 95 height 52
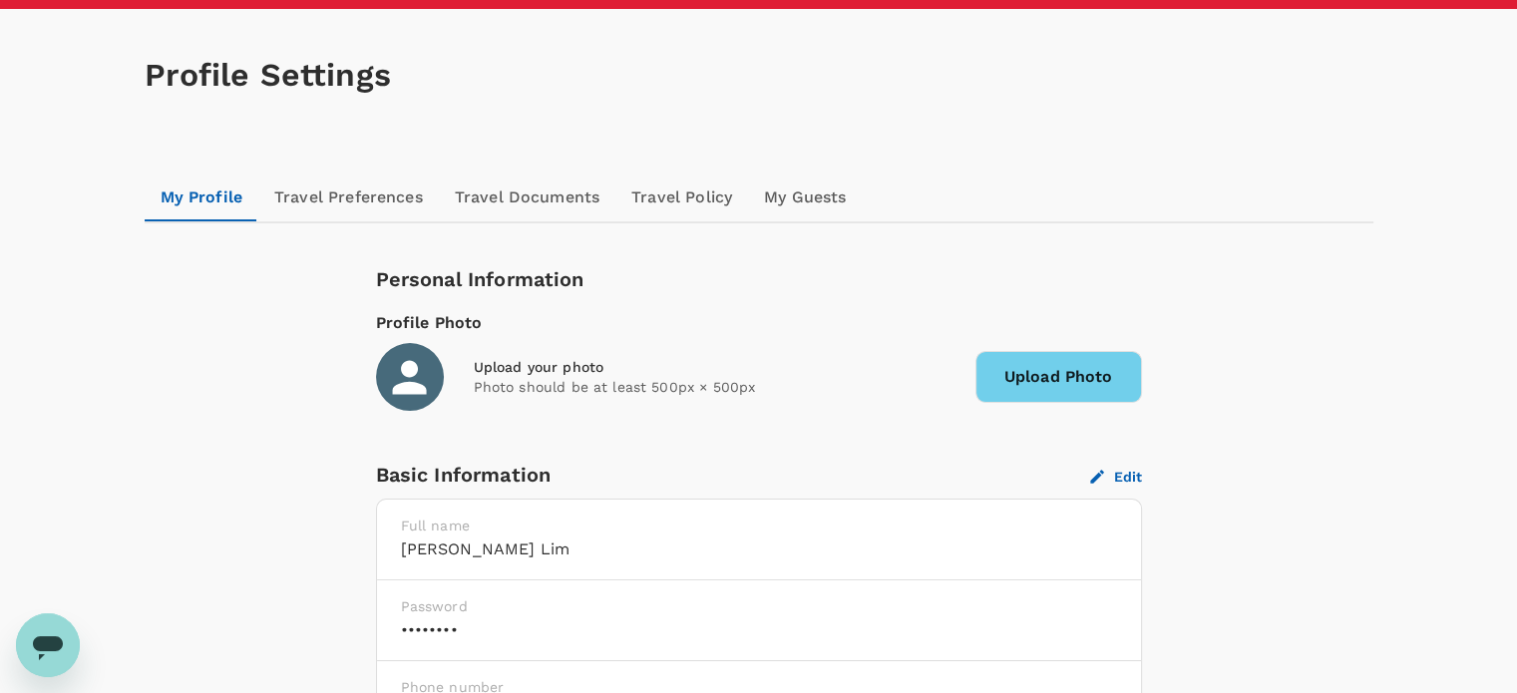
scroll to position [0, 0]
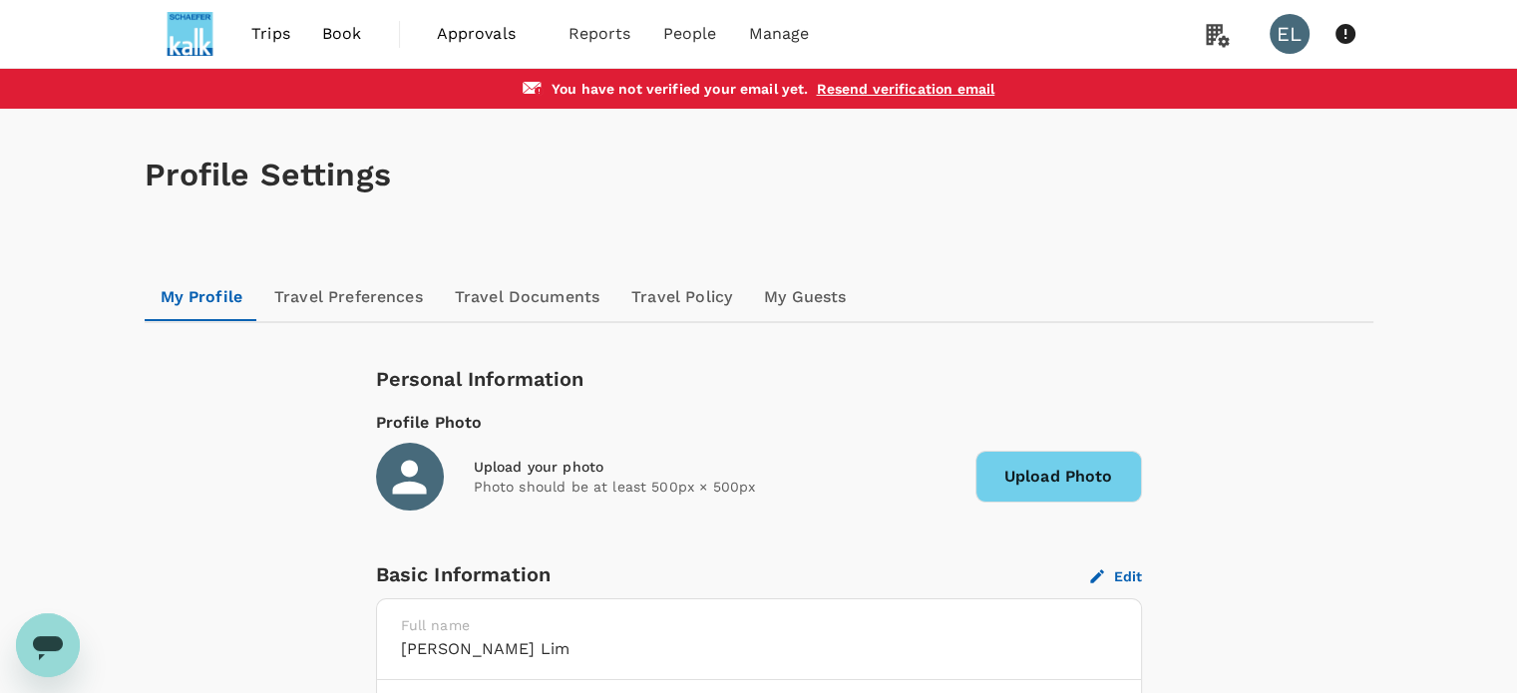
click at [395, 296] on link "Travel Preferences" at bounding box center [348, 297] width 180 height 48
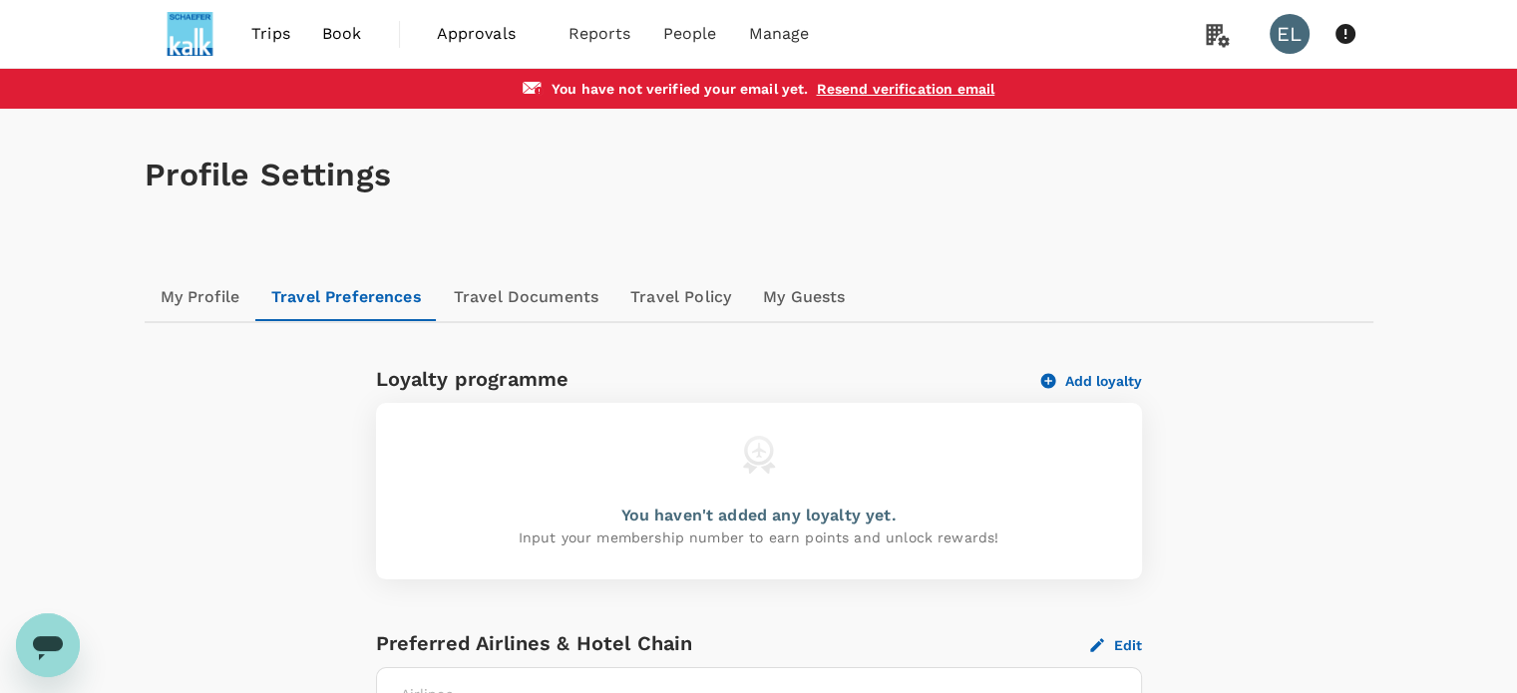
click at [538, 286] on link "Travel Documents" at bounding box center [526, 297] width 177 height 48
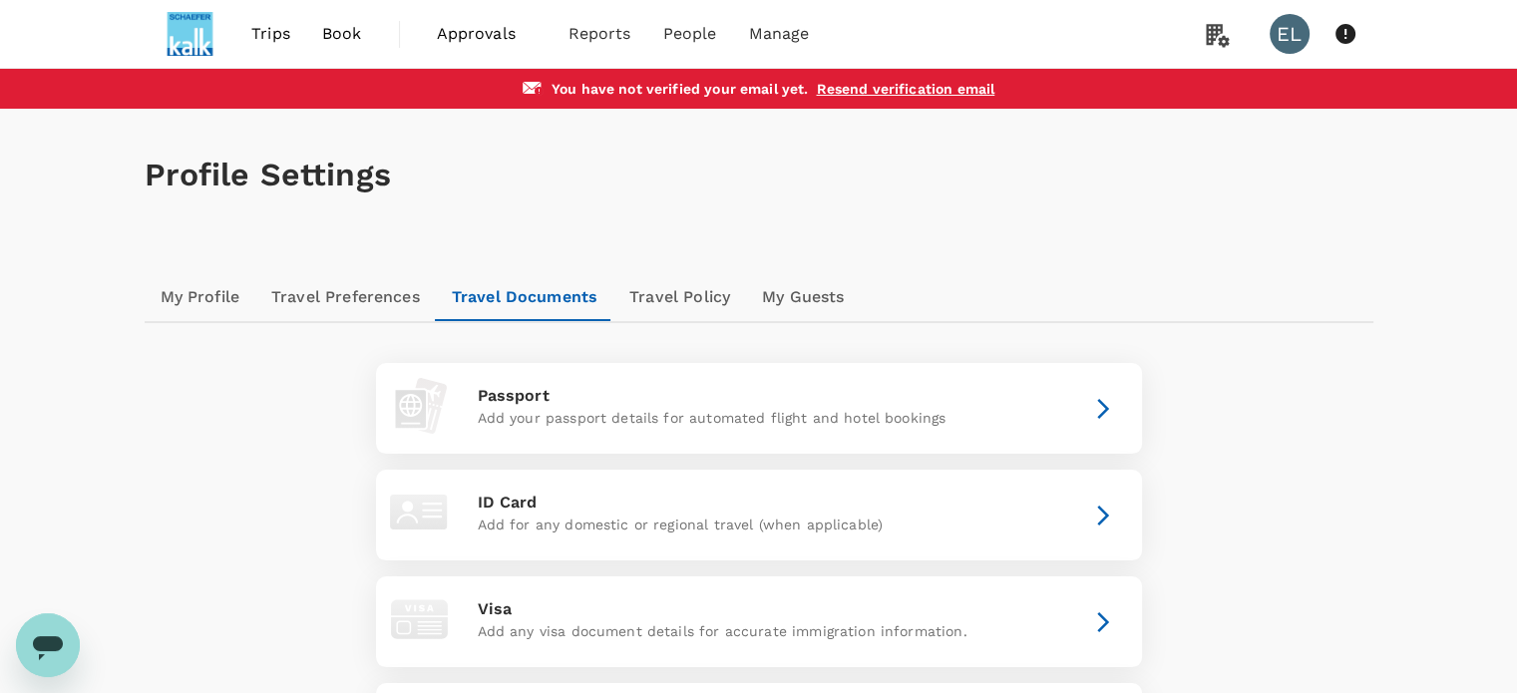
click at [669, 290] on link "Travel Policy" at bounding box center [679, 297] width 133 height 48
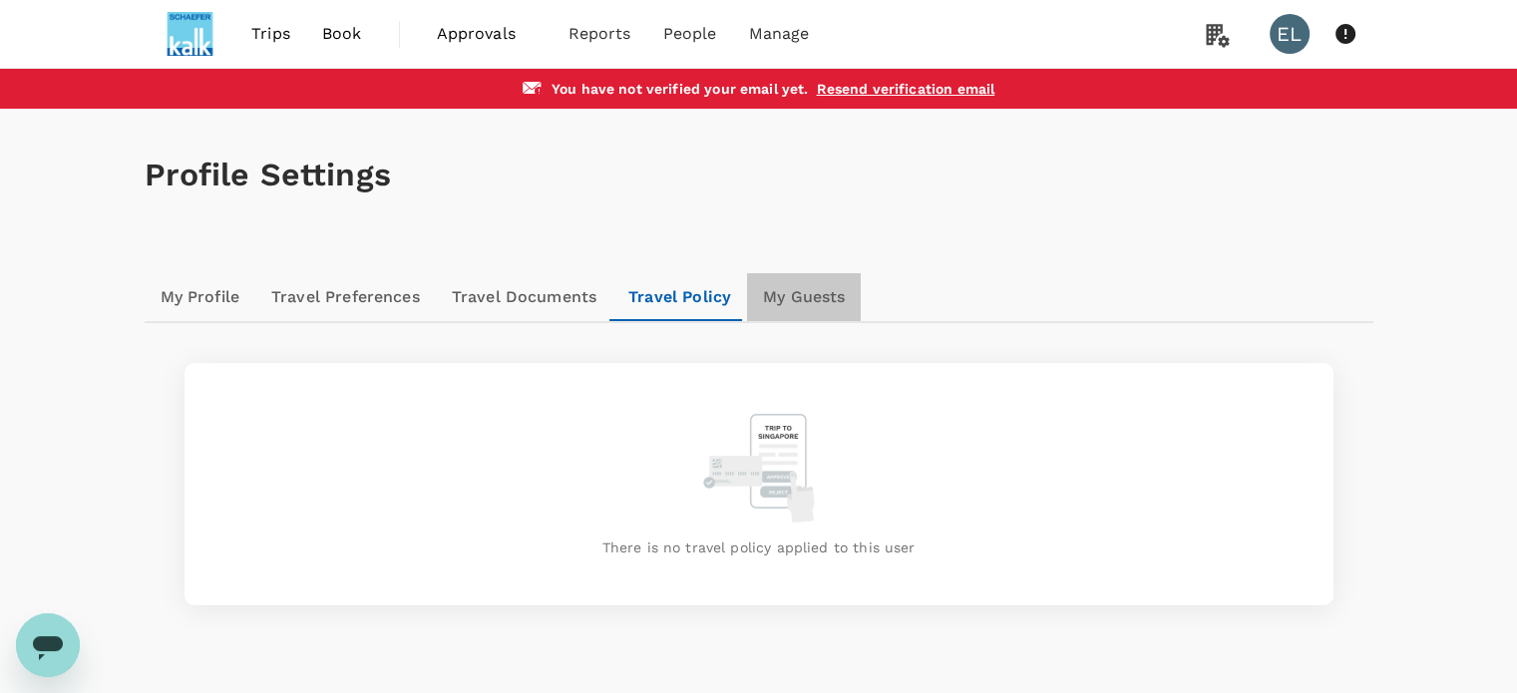
click at [807, 290] on link "My Guests" at bounding box center [804, 297] width 114 height 48
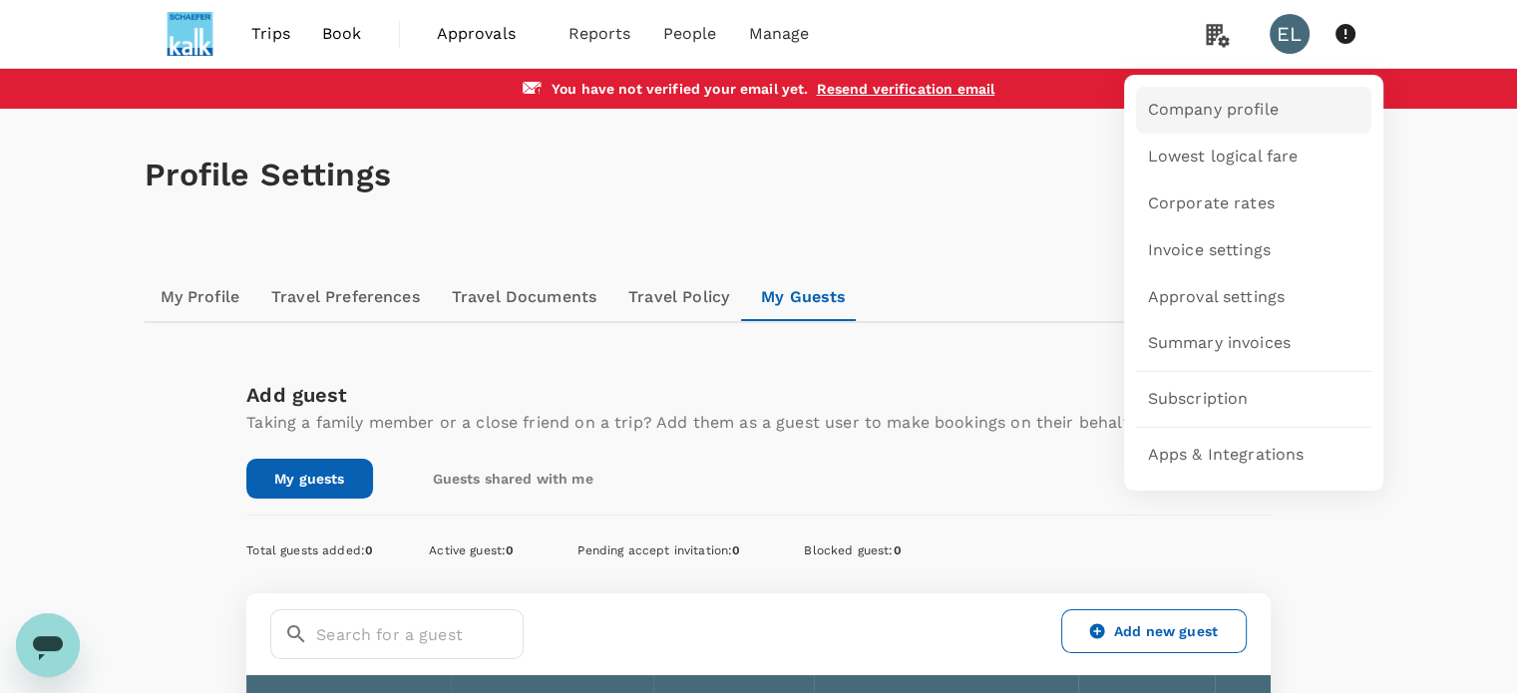
click at [1210, 121] on span "Company profile" at bounding box center [1213, 110] width 131 height 23
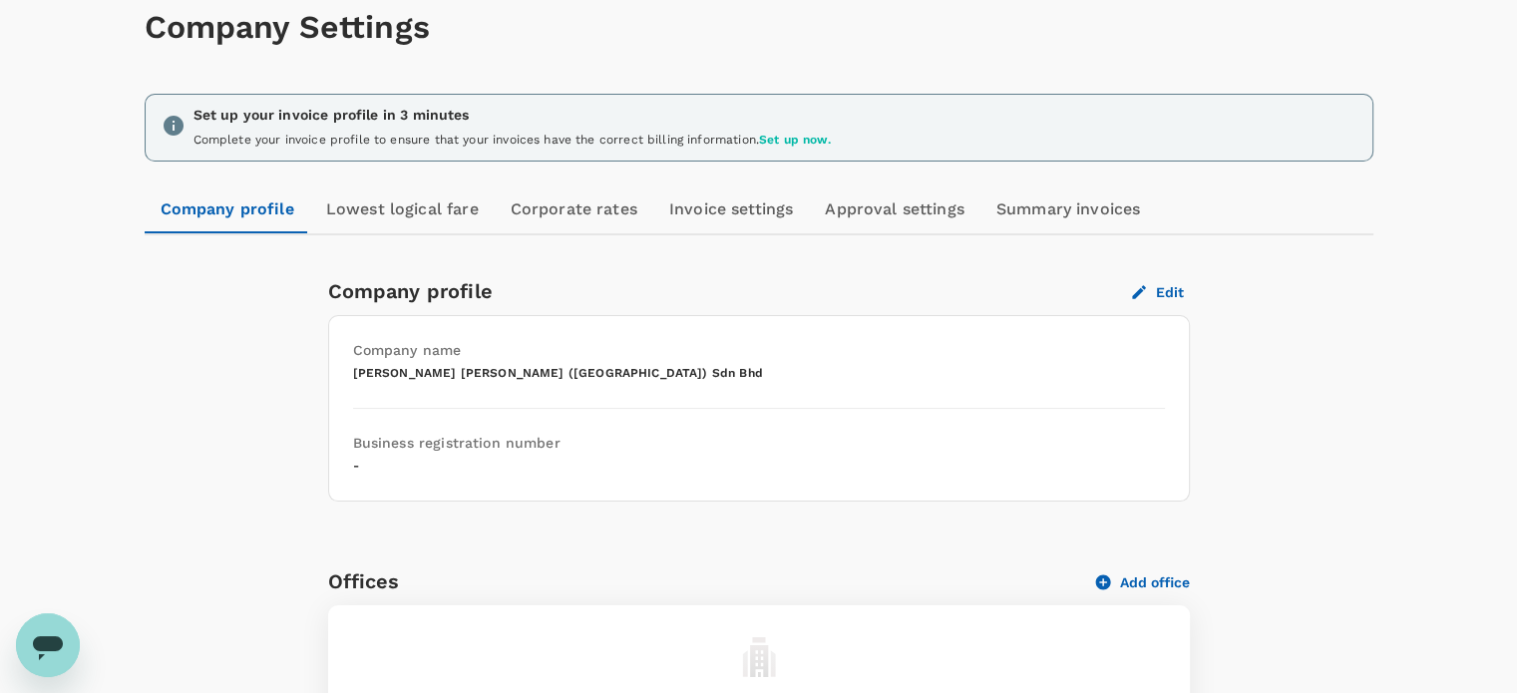
scroll to position [299, 0]
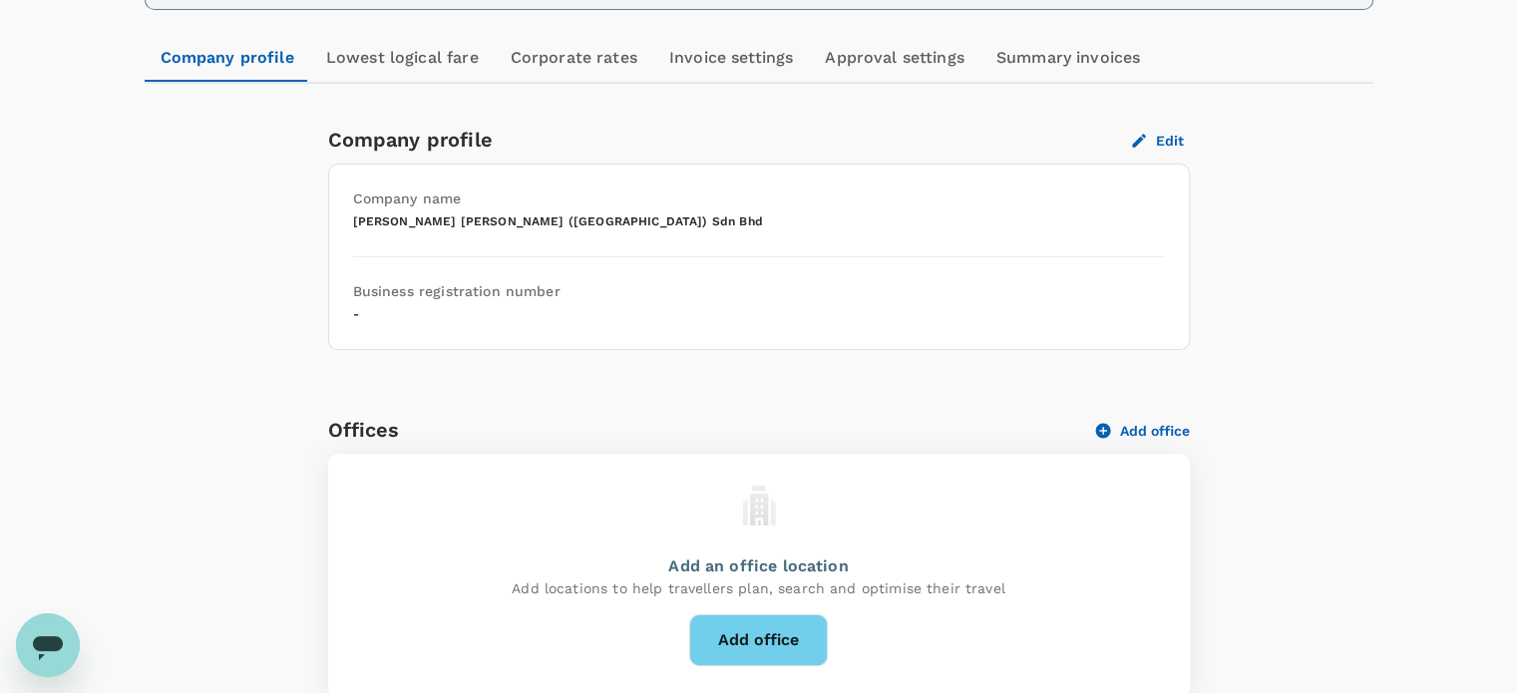
click at [1170, 147] on button "Edit" at bounding box center [1158, 141] width 64 height 18
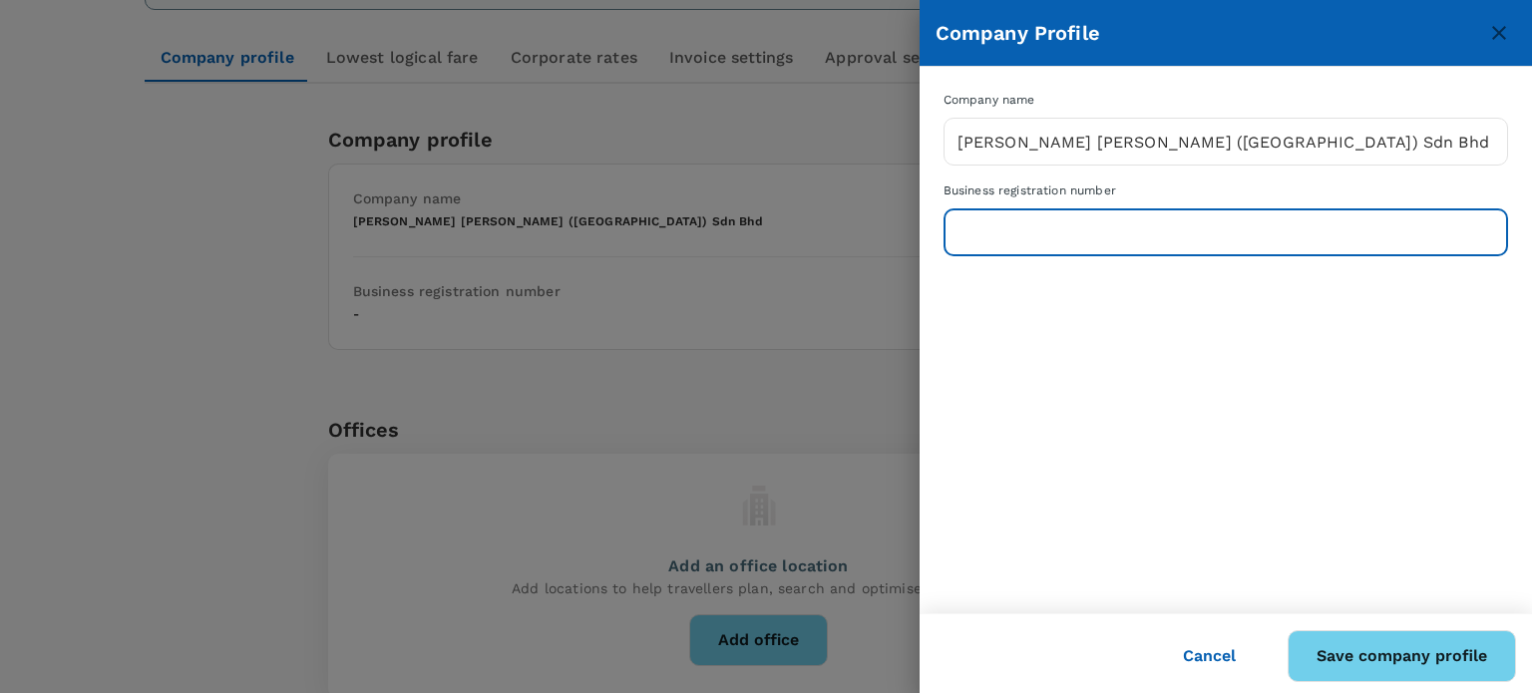
click at [1005, 242] on input "text" at bounding box center [1225, 232] width 564 height 50
type input "360831-K"
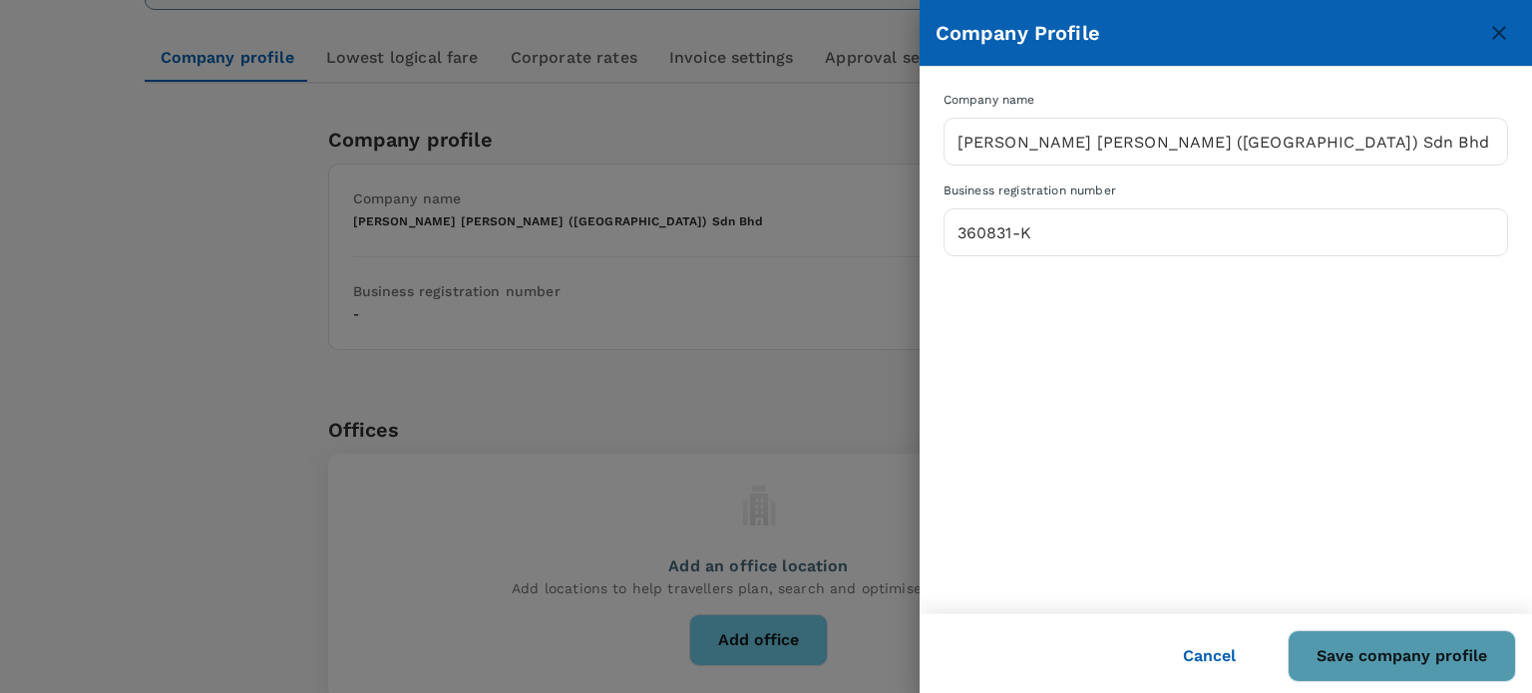
click at [1373, 650] on button "Save company profile" at bounding box center [1401, 656] width 228 height 52
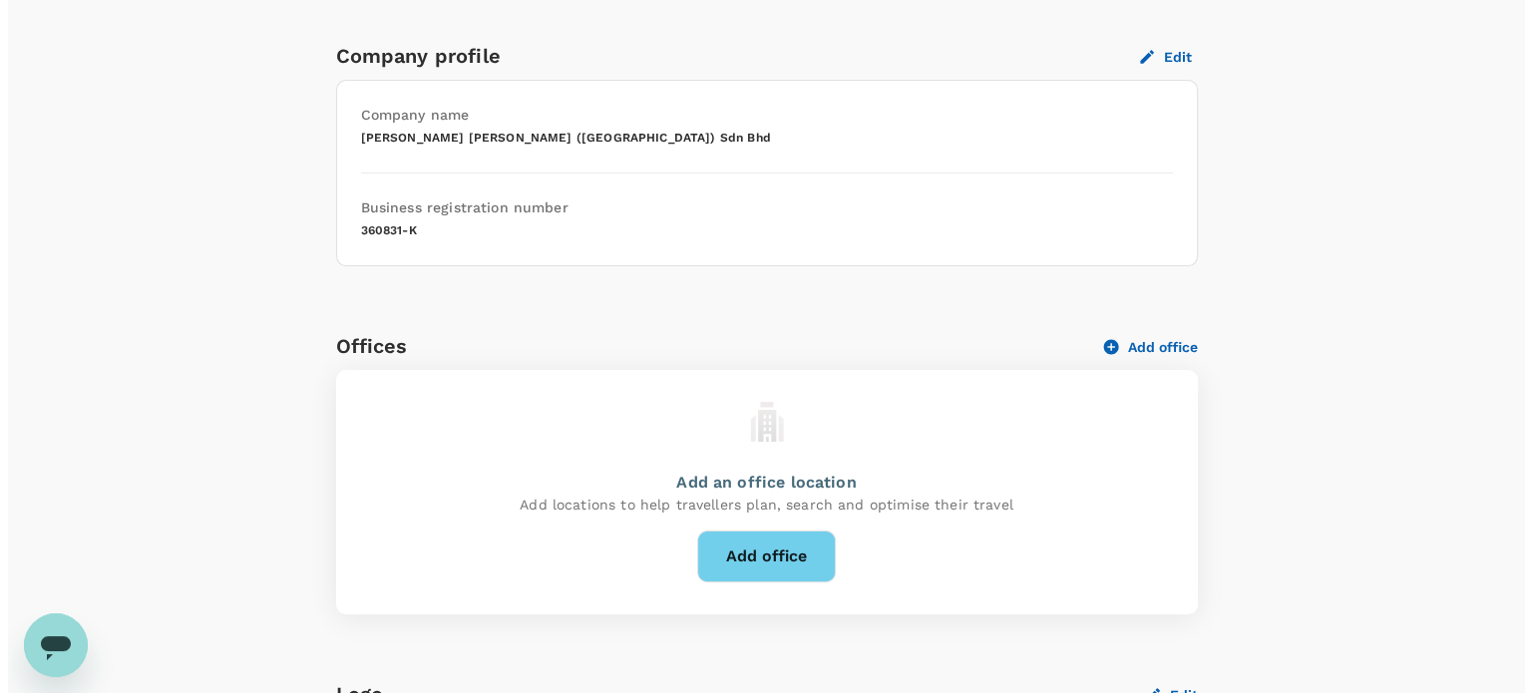
scroll to position [499, 0]
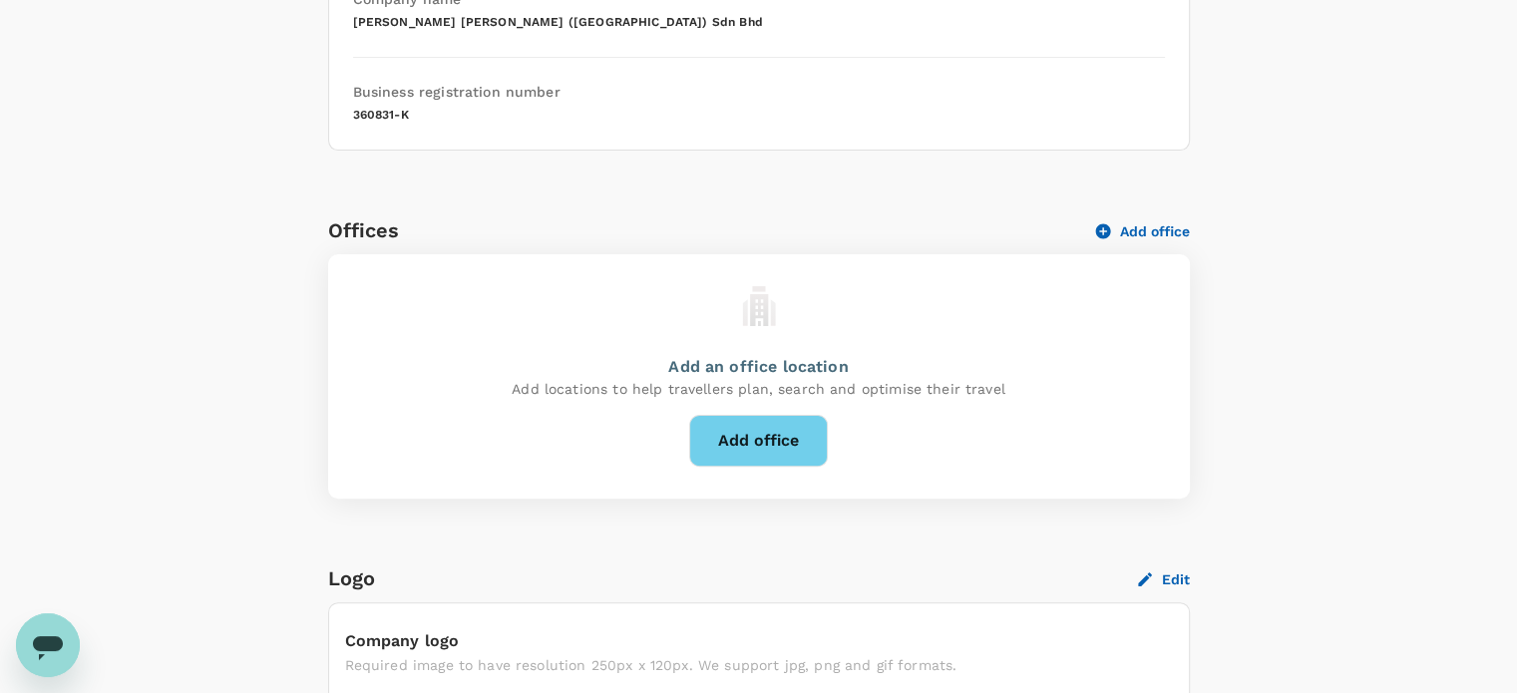
click at [770, 429] on button "Add office" at bounding box center [758, 441] width 139 height 52
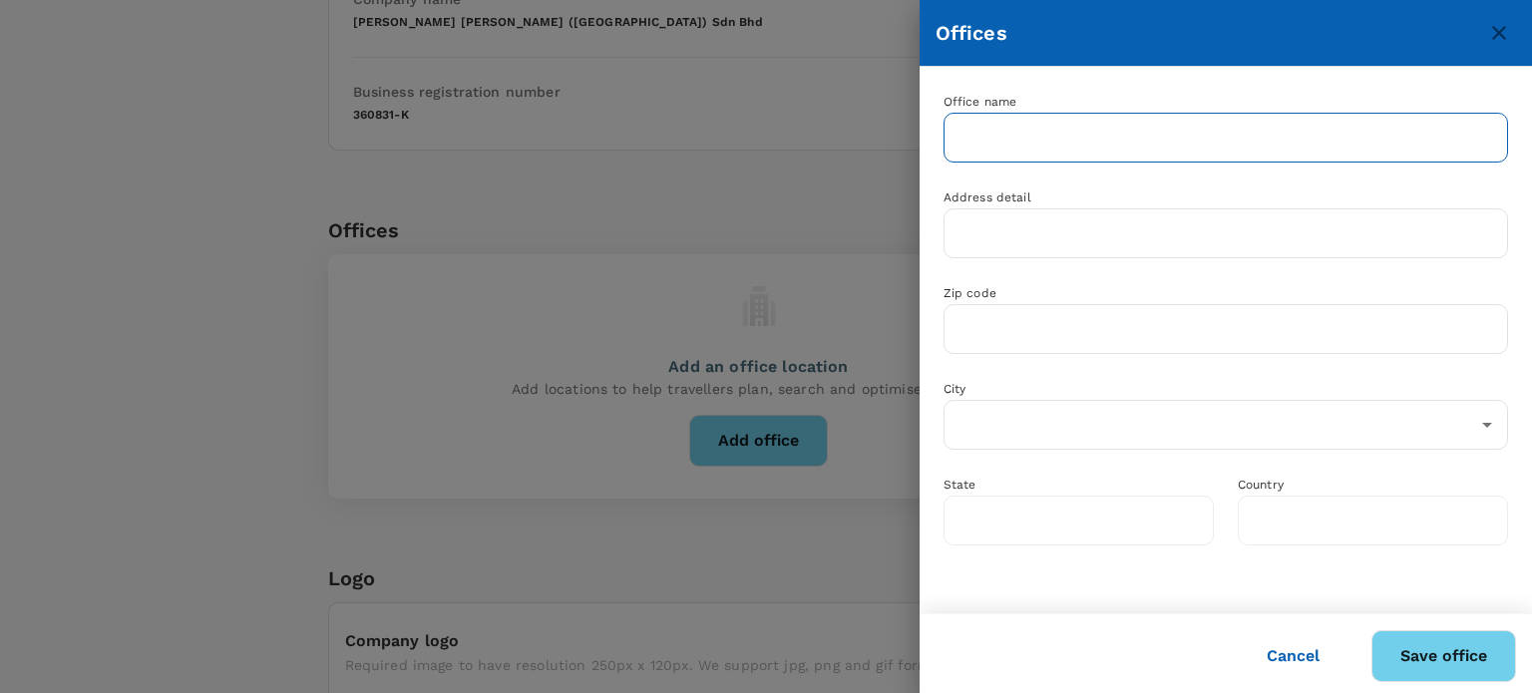
click at [1037, 121] on input "text" at bounding box center [1225, 138] width 564 height 50
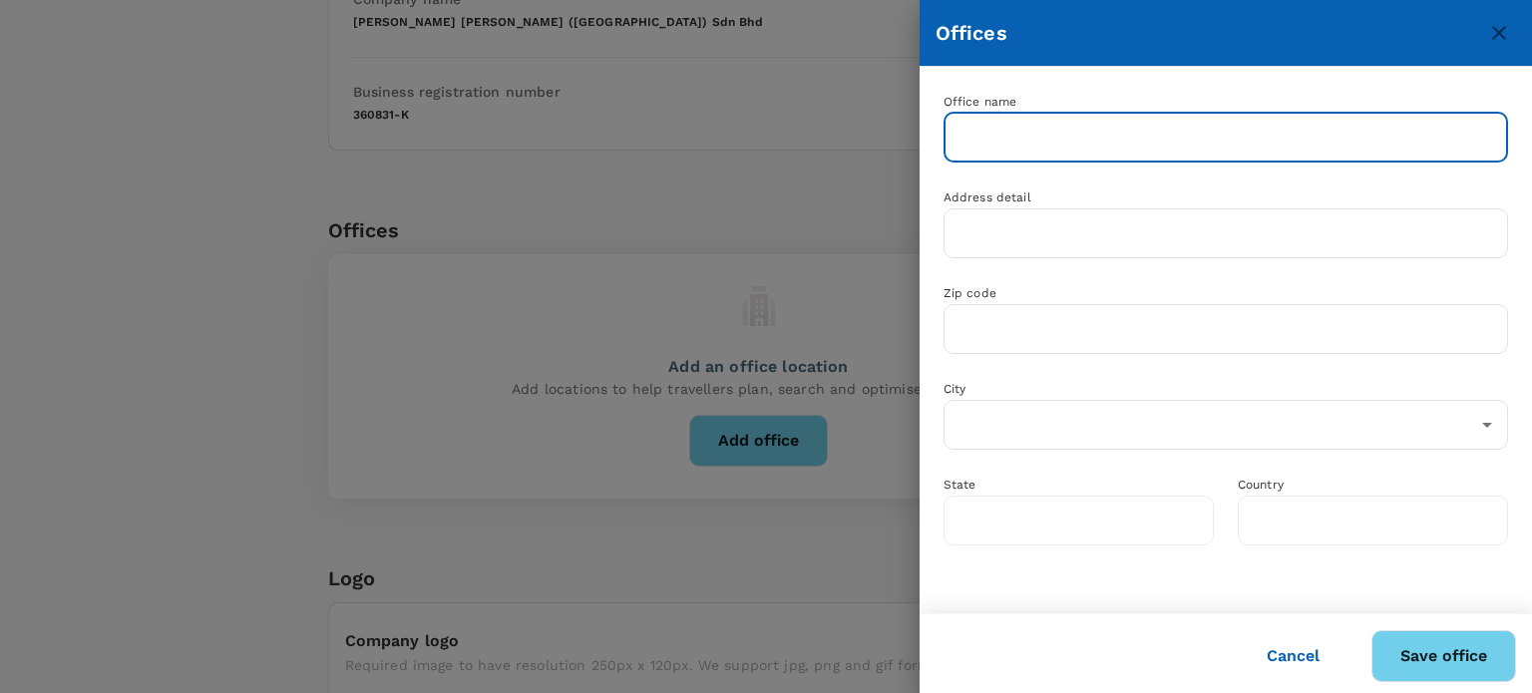
paste input "[PERSON_NAME] [PERSON_NAME] ([GEOGRAPHIC_DATA]) Sdn Bhd"
type input "[PERSON_NAME] [PERSON_NAME] ([GEOGRAPHIC_DATA]) Sdn Bhd"
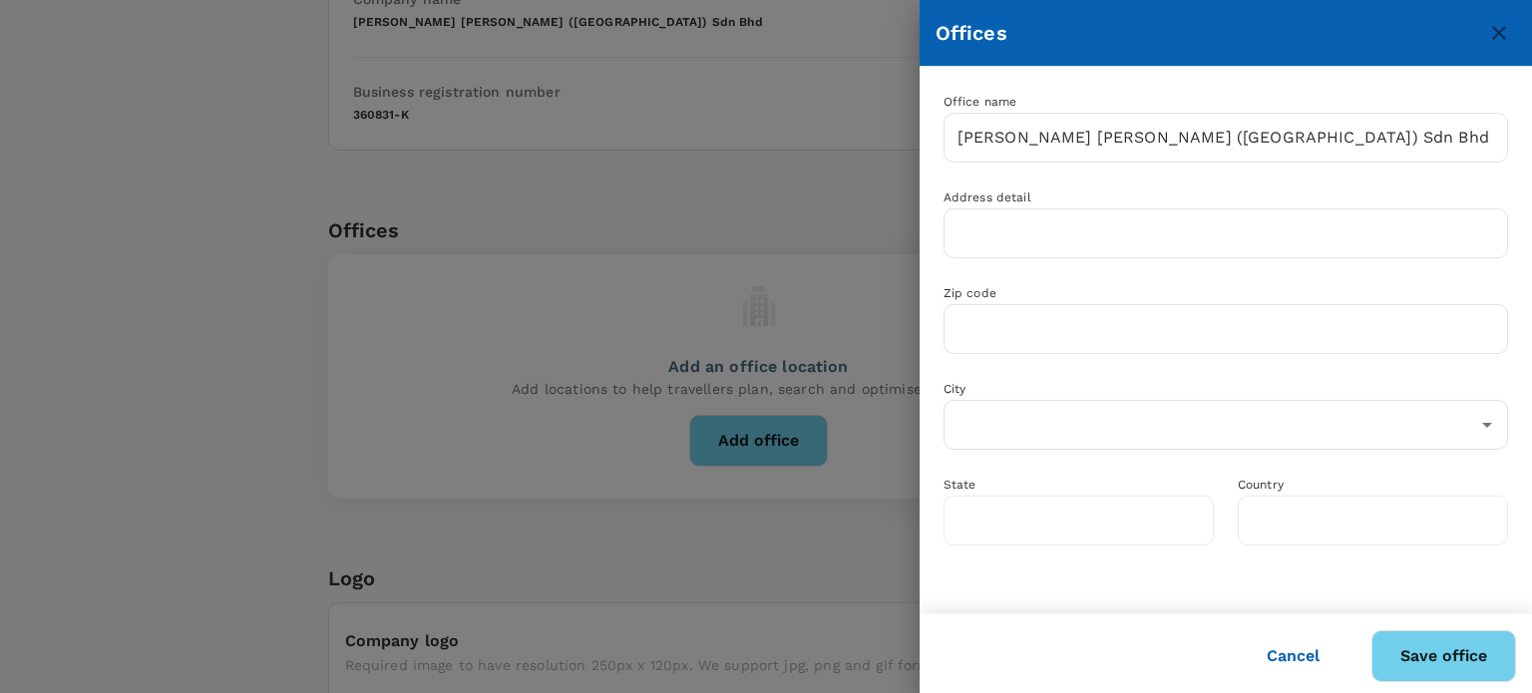
click at [1046, 258] on div "Zip code ​" at bounding box center [1213, 306] width 588 height 96
click at [1028, 246] on input "text" at bounding box center [1225, 233] width 564 height 50
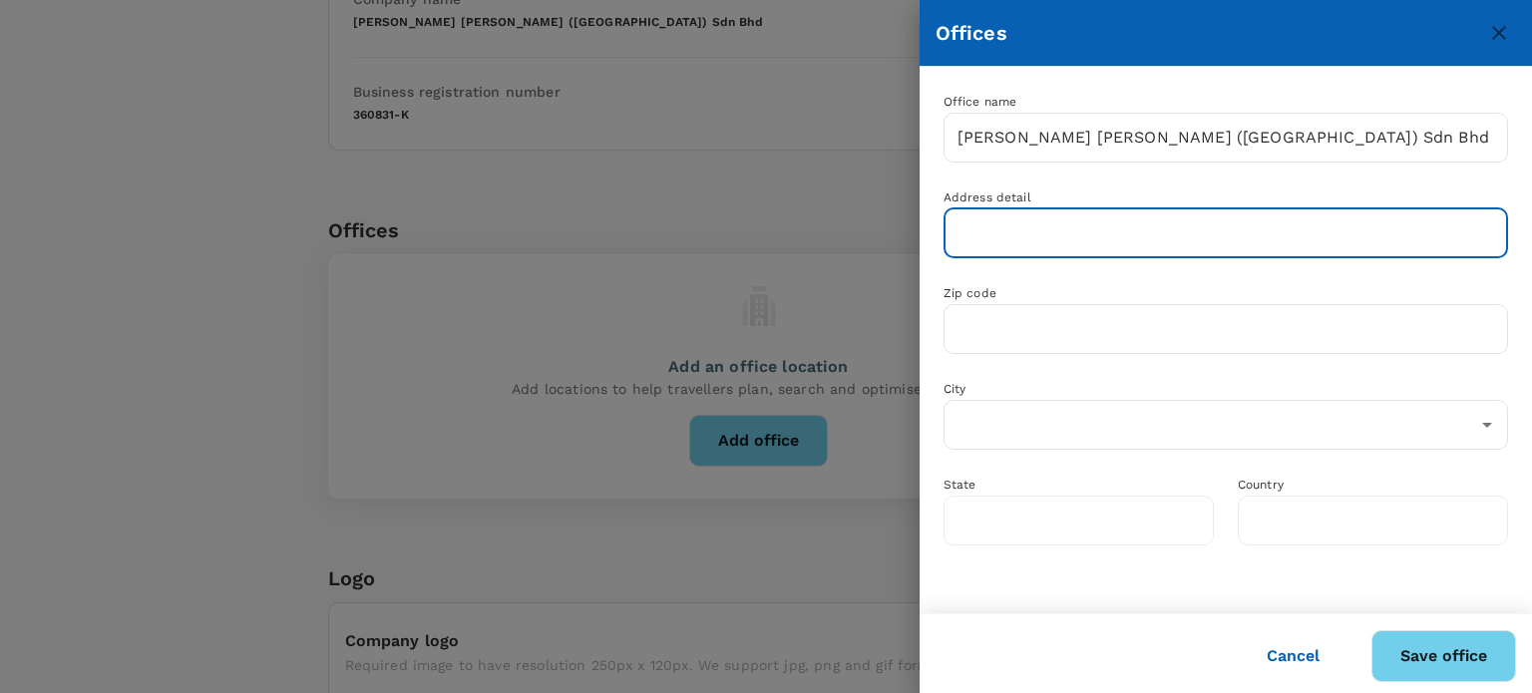
paste input "[STREET_ADDRESS]"
type input "[STREET_ADDRESS]"
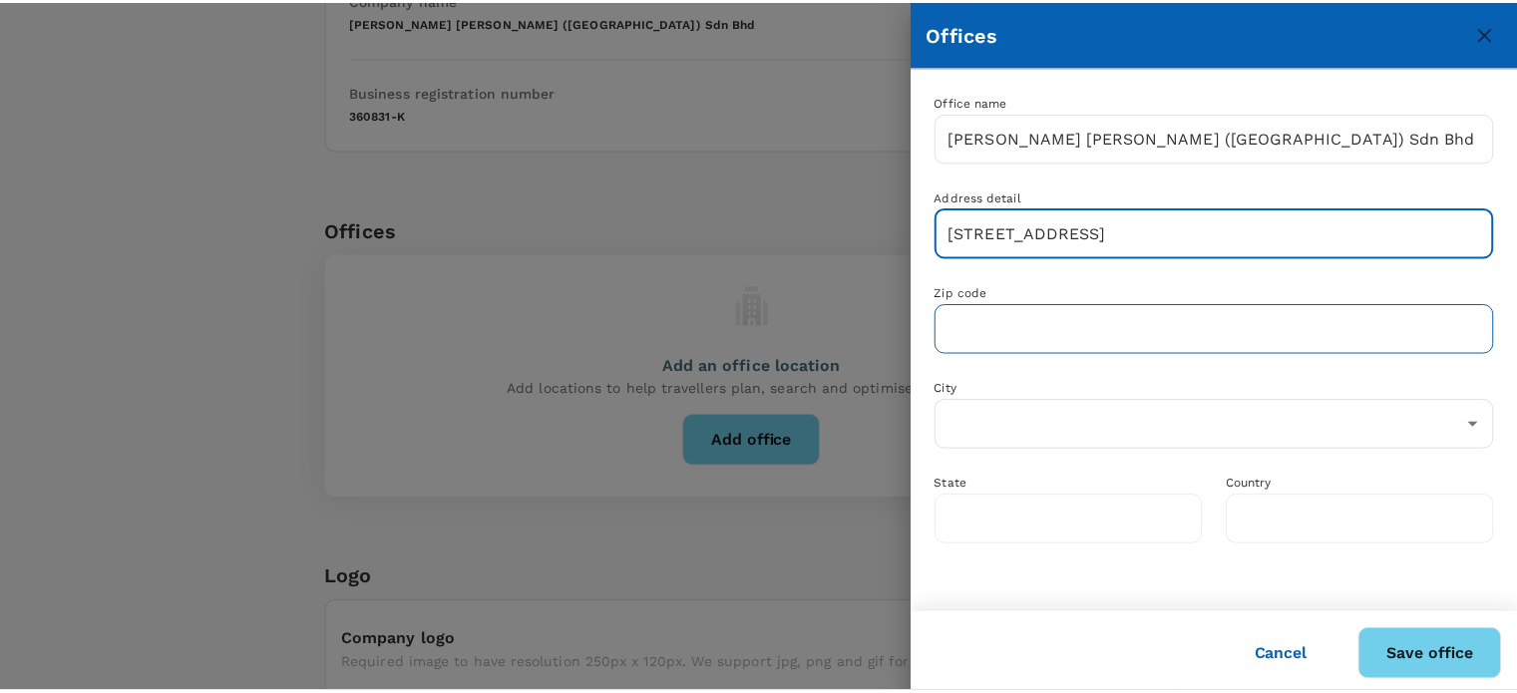
scroll to position [0, 0]
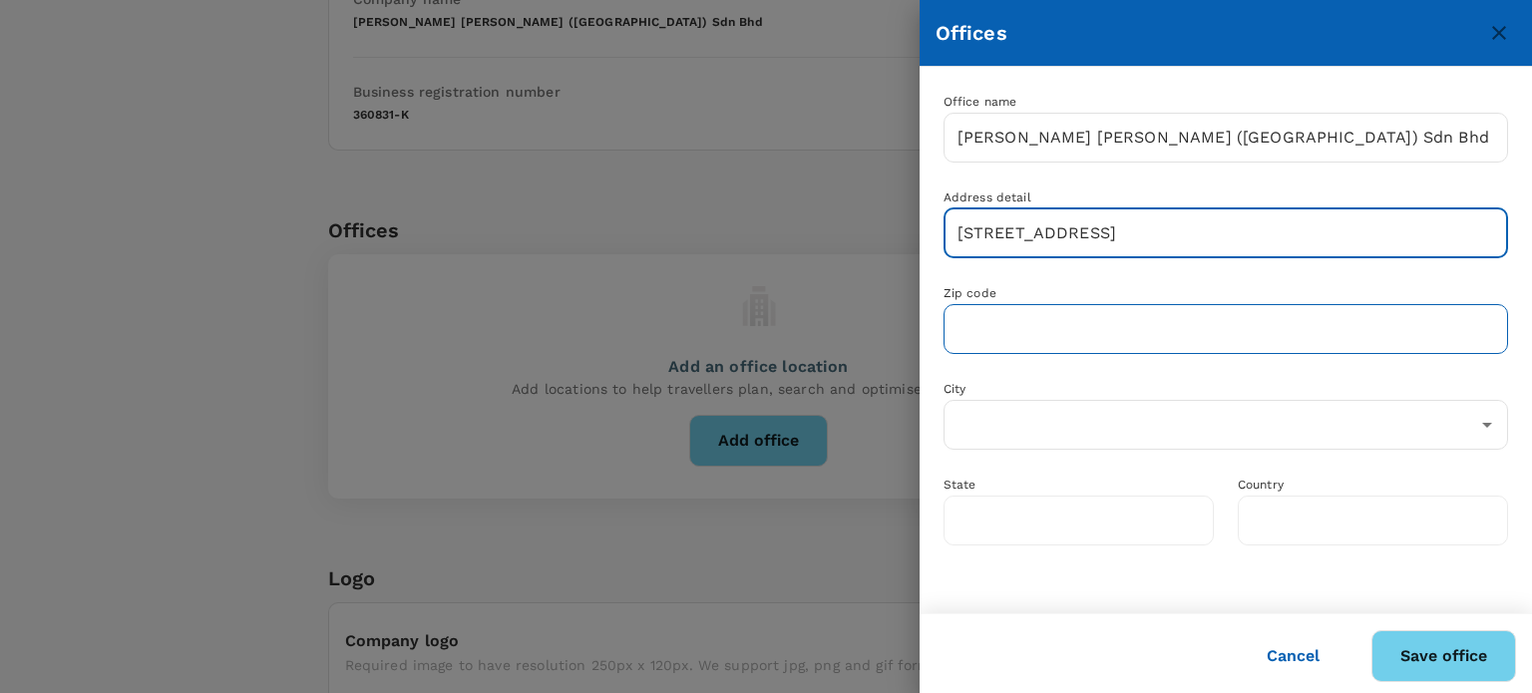
click at [999, 348] on input "text" at bounding box center [1225, 329] width 564 height 50
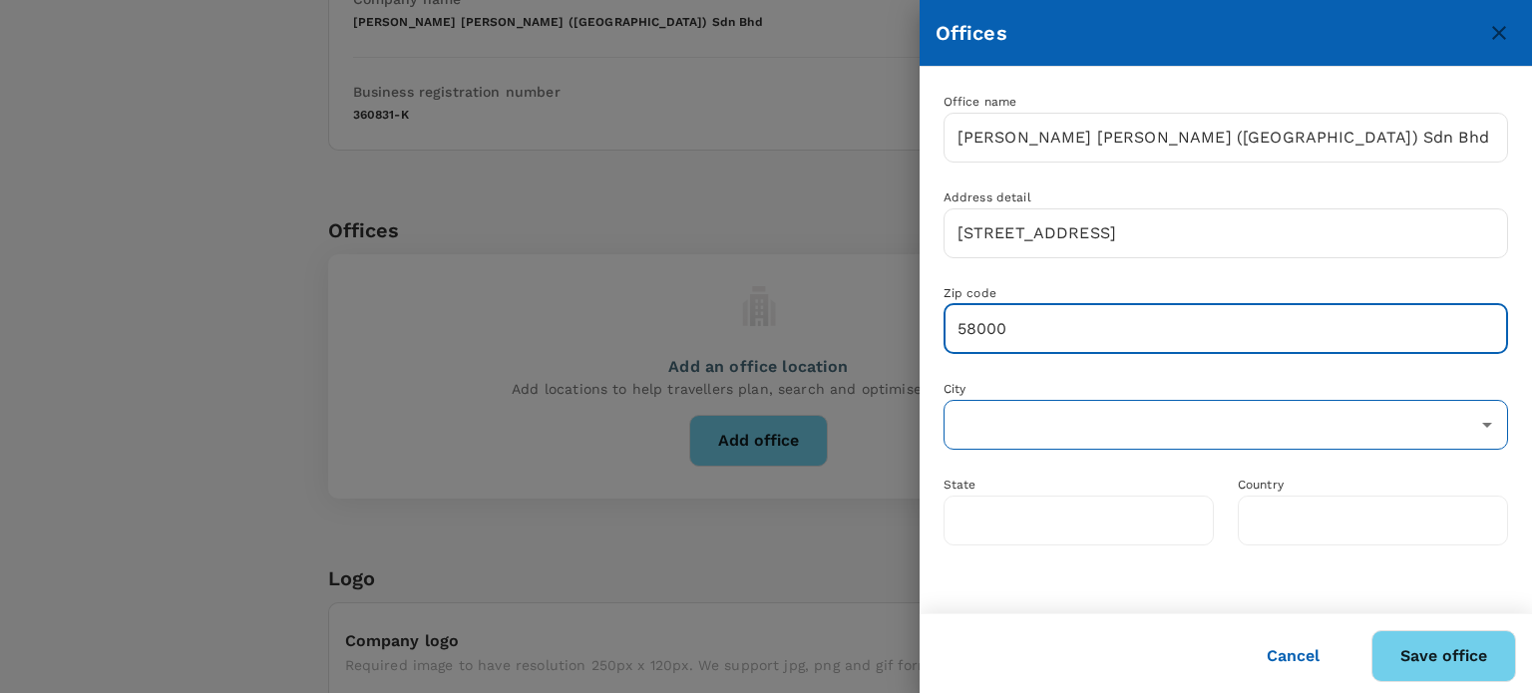
type input "58000"
click at [996, 406] on input "text" at bounding box center [1210, 425] width 517 height 38
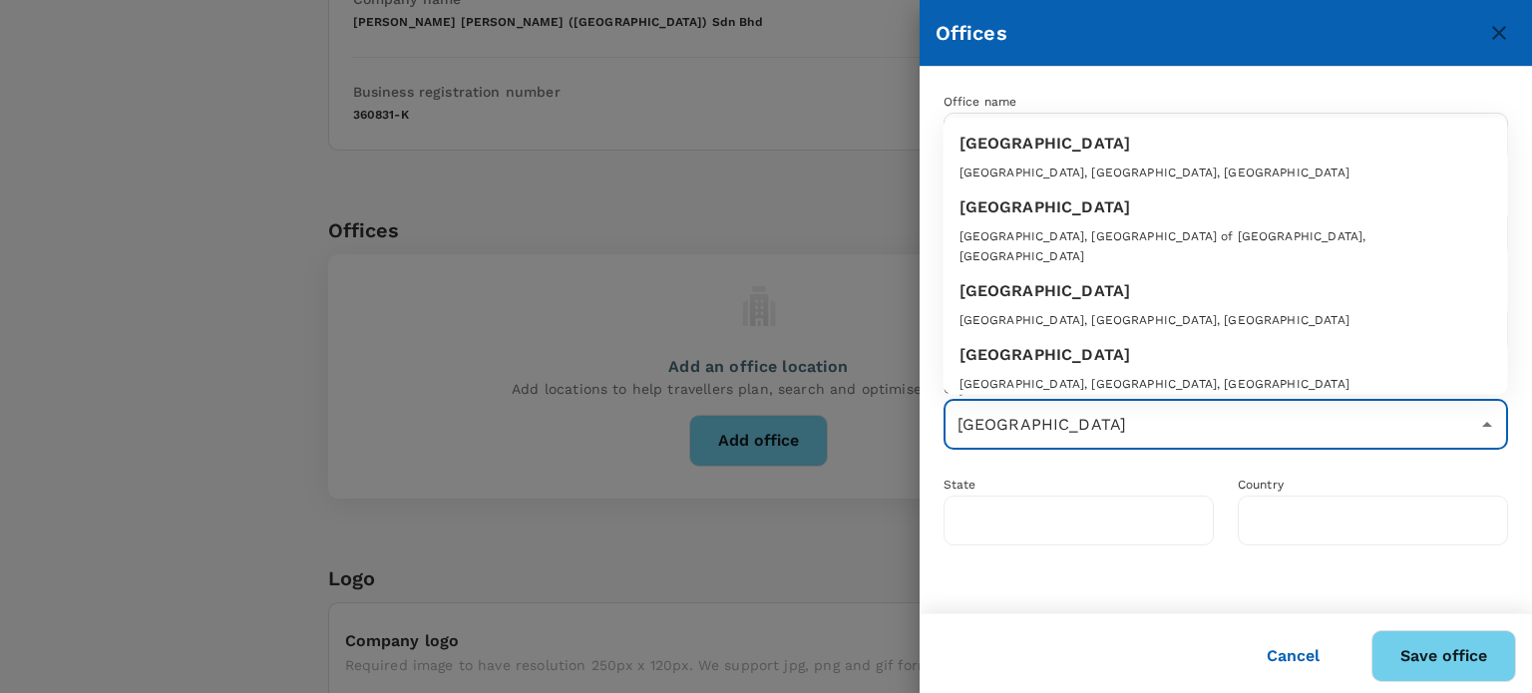
type input "[GEOGRAPHIC_DATA]"
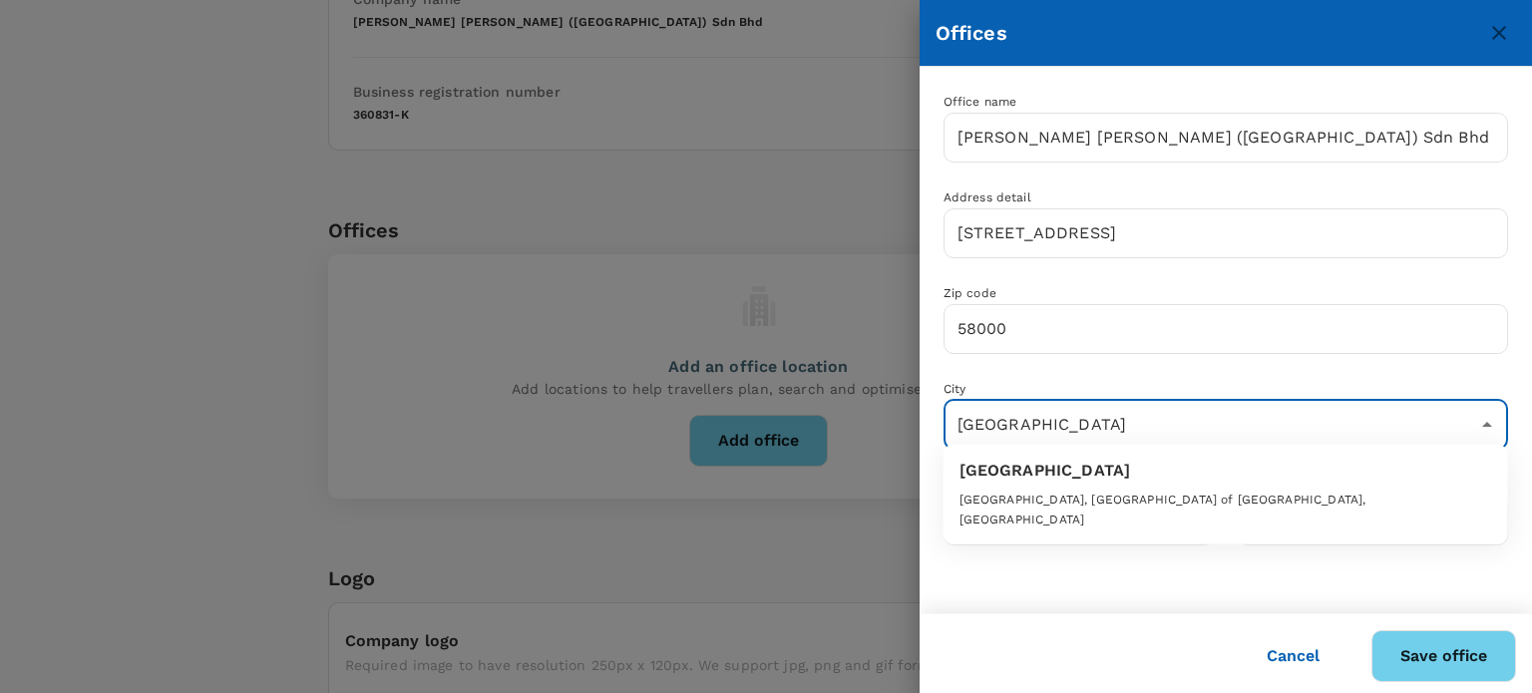
click at [1013, 476] on div "[GEOGRAPHIC_DATA]" at bounding box center [1225, 471] width 533 height 24
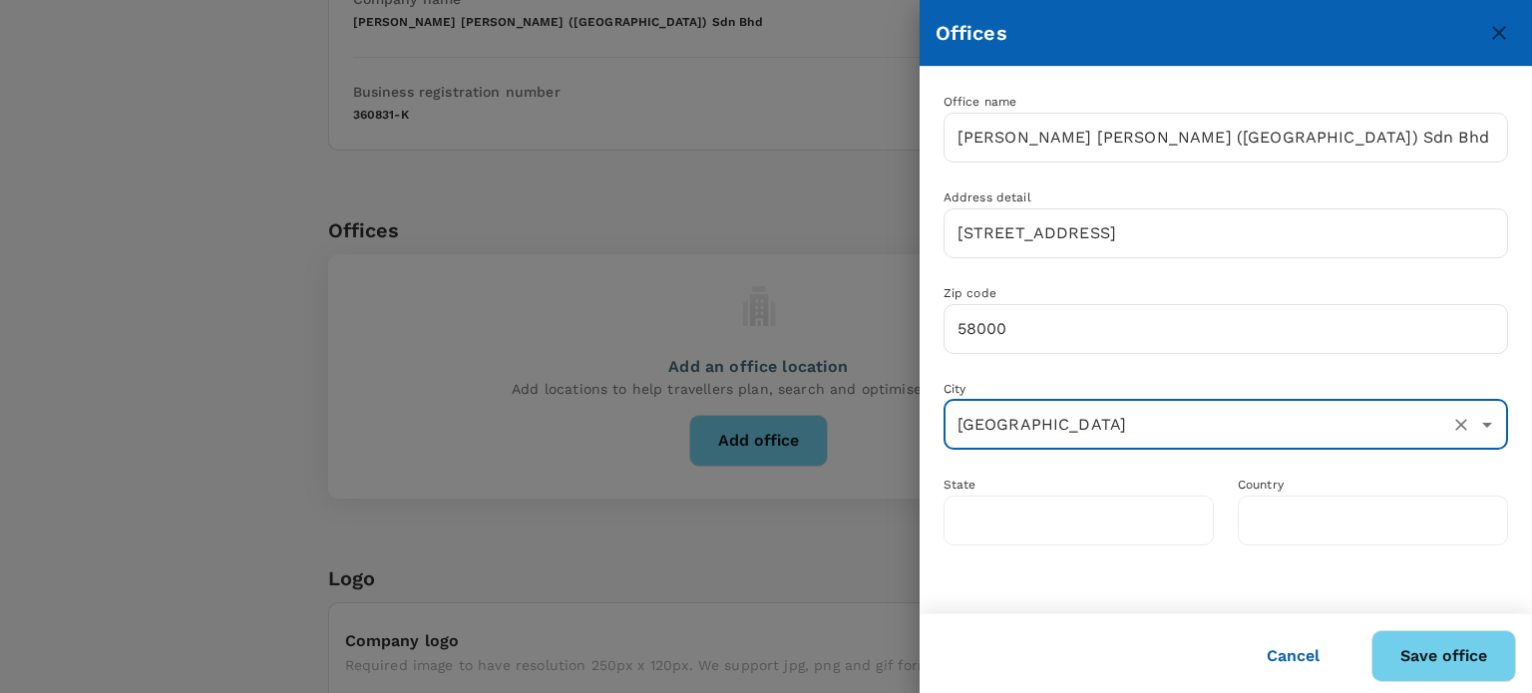
type input "[GEOGRAPHIC_DATA] of [GEOGRAPHIC_DATA]"
type input "[GEOGRAPHIC_DATA]"
click at [1436, 656] on button "Save office" at bounding box center [1443, 656] width 145 height 52
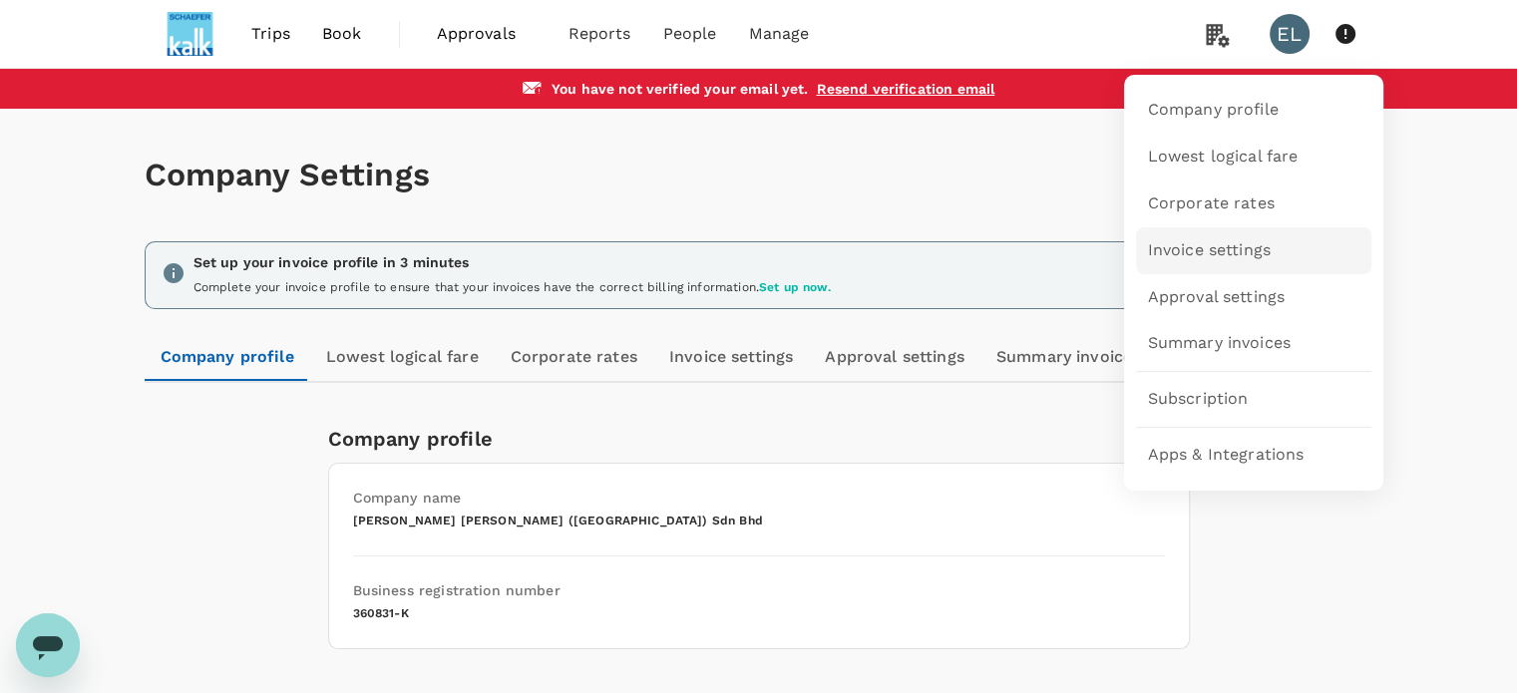
click at [1188, 248] on span "Invoice settings" at bounding box center [1209, 250] width 123 height 23
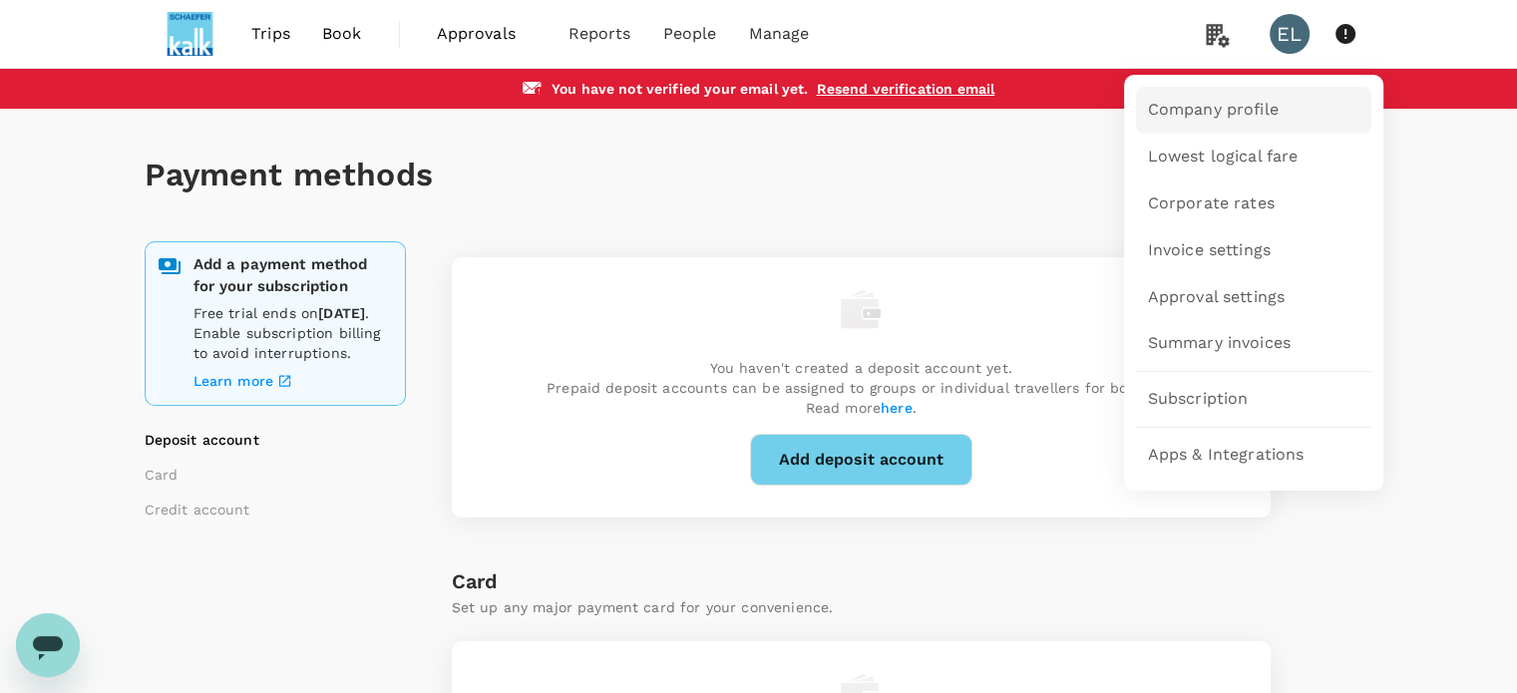
click at [1208, 127] on link "Company profile" at bounding box center [1253, 110] width 235 height 47
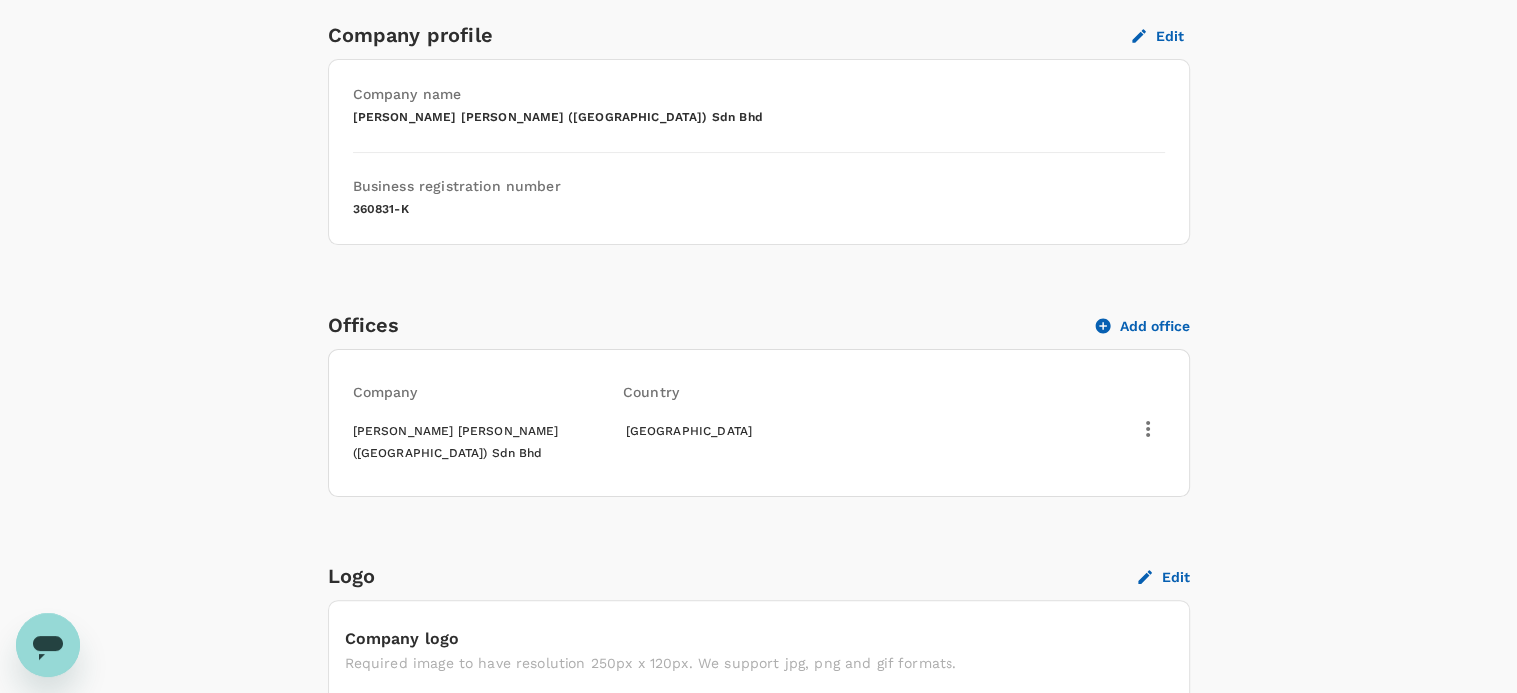
scroll to position [299, 0]
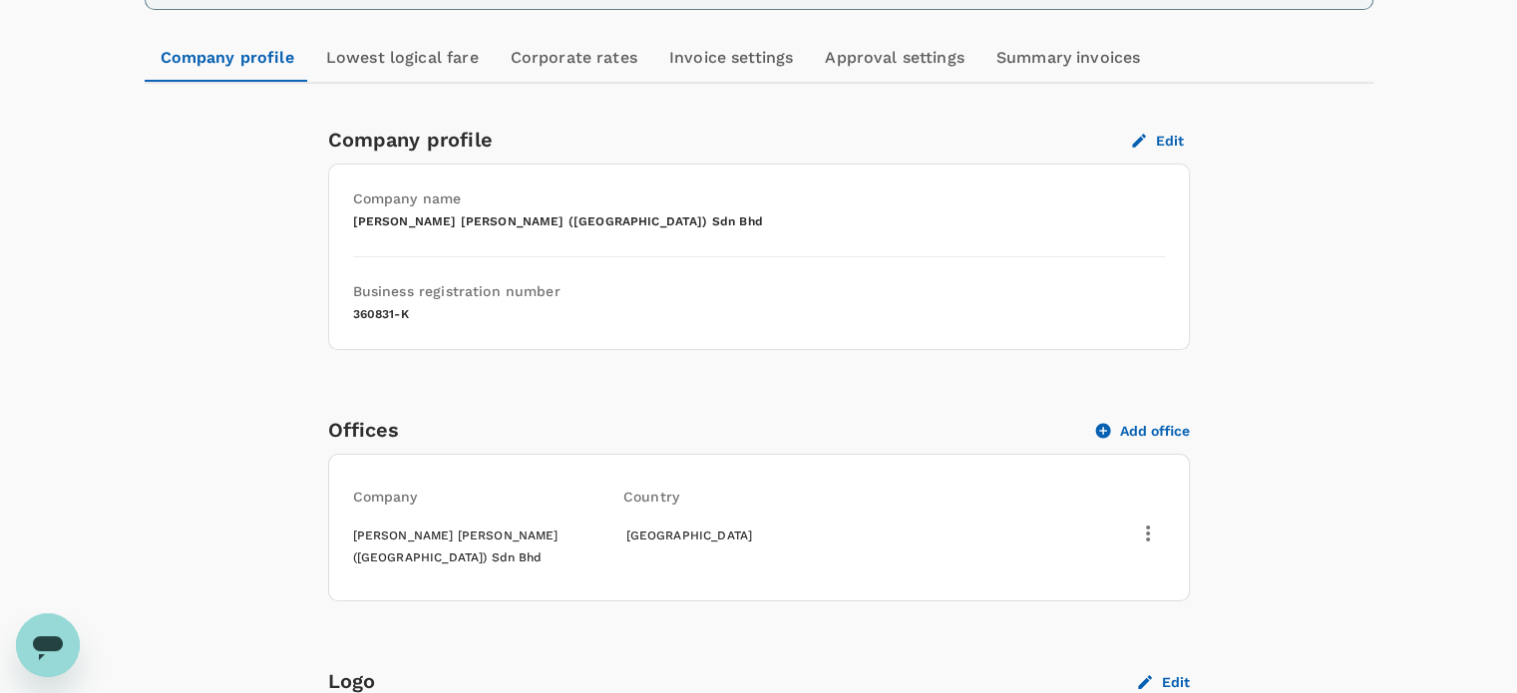
click at [1151, 522] on icon "button" at bounding box center [1148, 534] width 24 height 24
click at [1131, 569] on span "Edit" at bounding box center [1122, 578] width 52 height 24
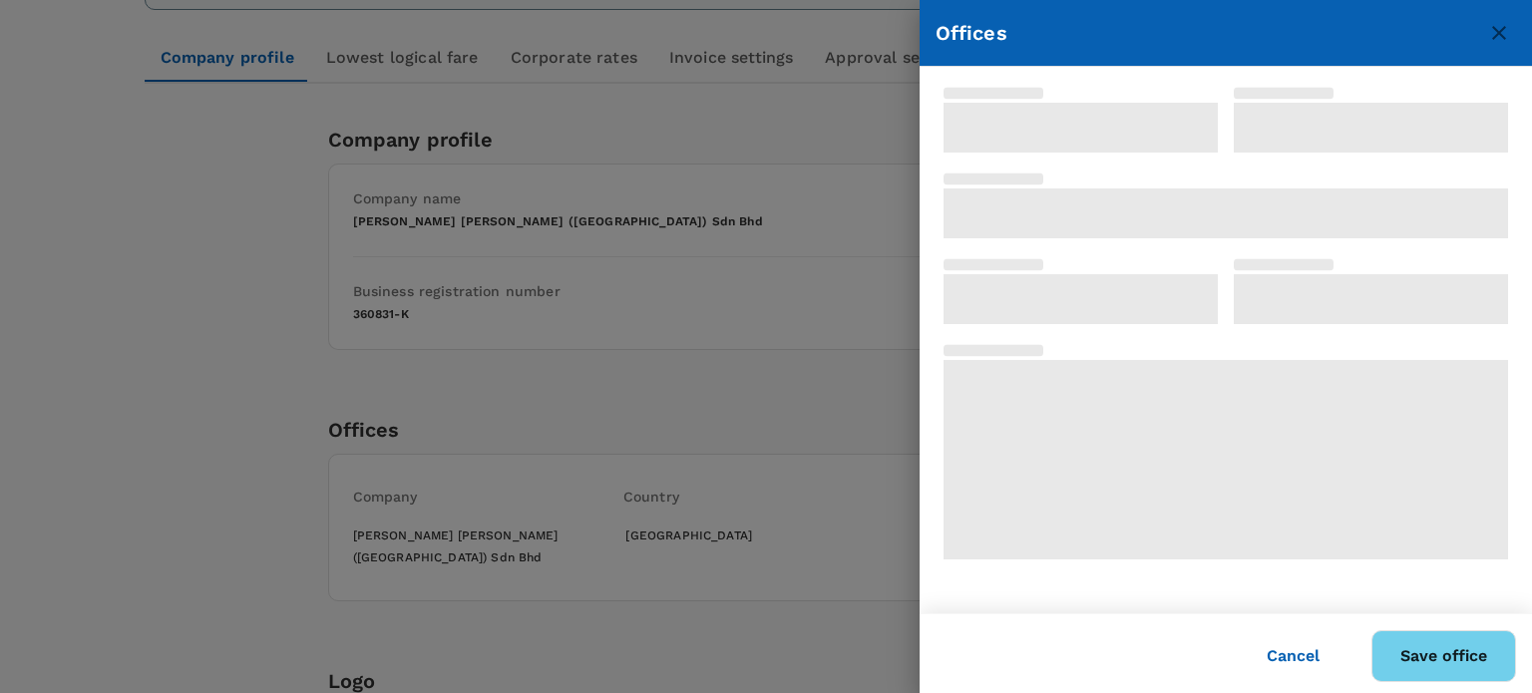
type input "[PERSON_NAME] [PERSON_NAME] ([GEOGRAPHIC_DATA]) Sdn Bhd"
type input "[STREET_ADDRESS]"
type input "58000"
type input "[GEOGRAPHIC_DATA] of [GEOGRAPHIC_DATA]"
type input "[GEOGRAPHIC_DATA]"
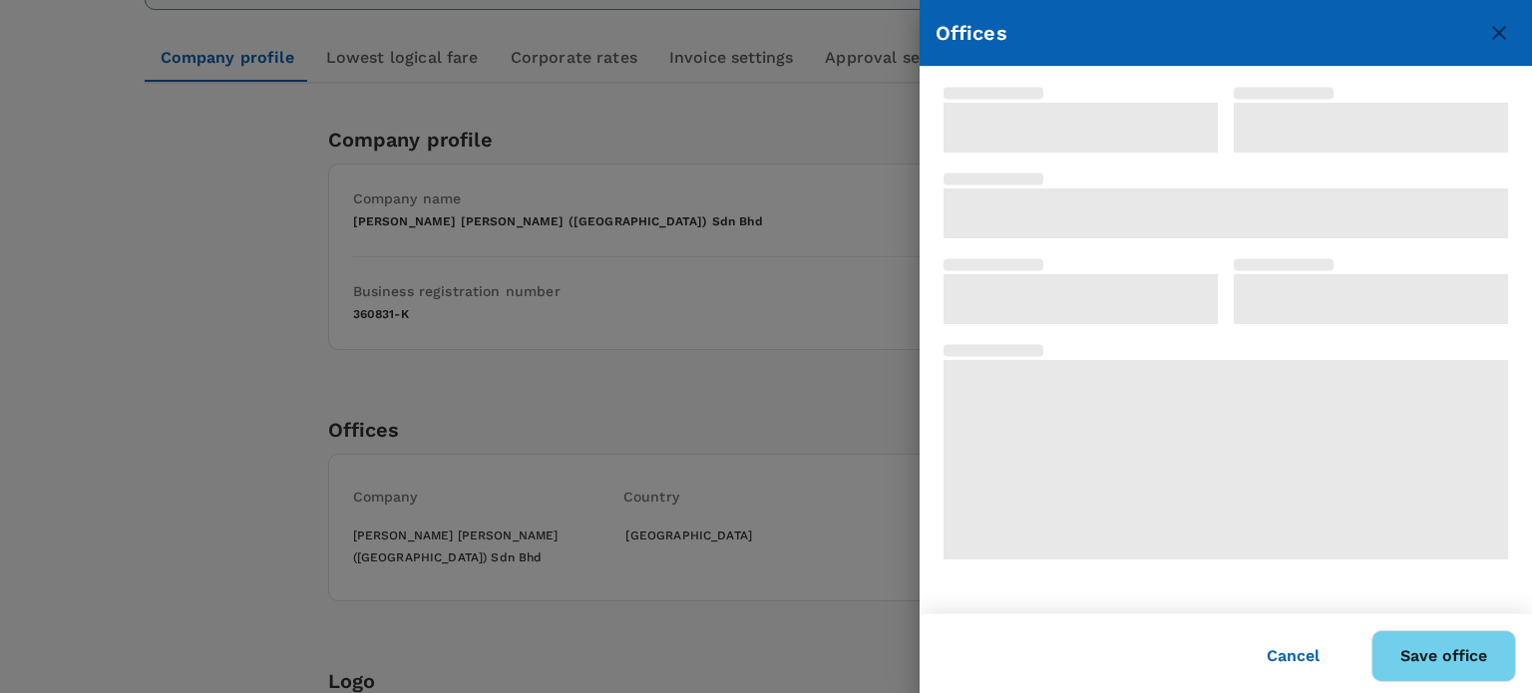
type input "[GEOGRAPHIC_DATA]"
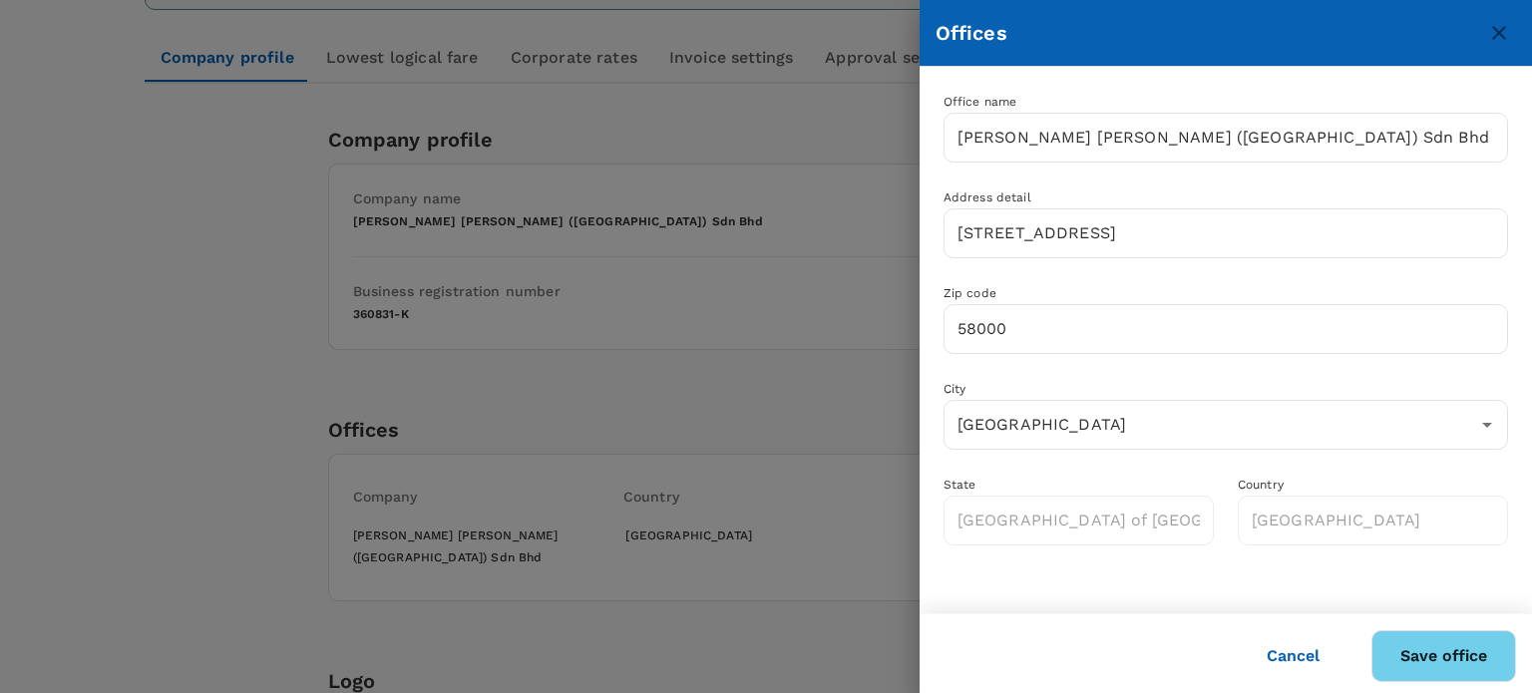
click at [1262, 668] on button "Cancel" at bounding box center [1293, 656] width 109 height 50
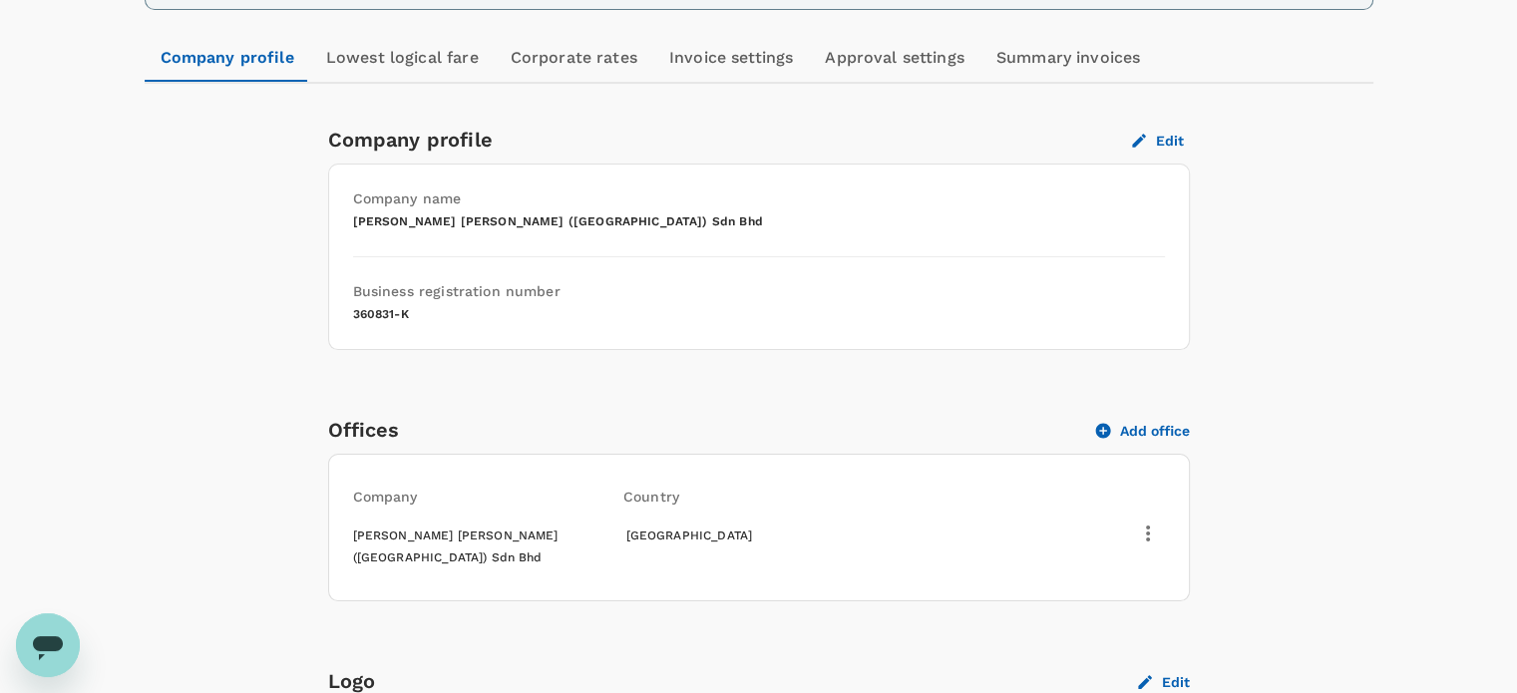
scroll to position [0, 0]
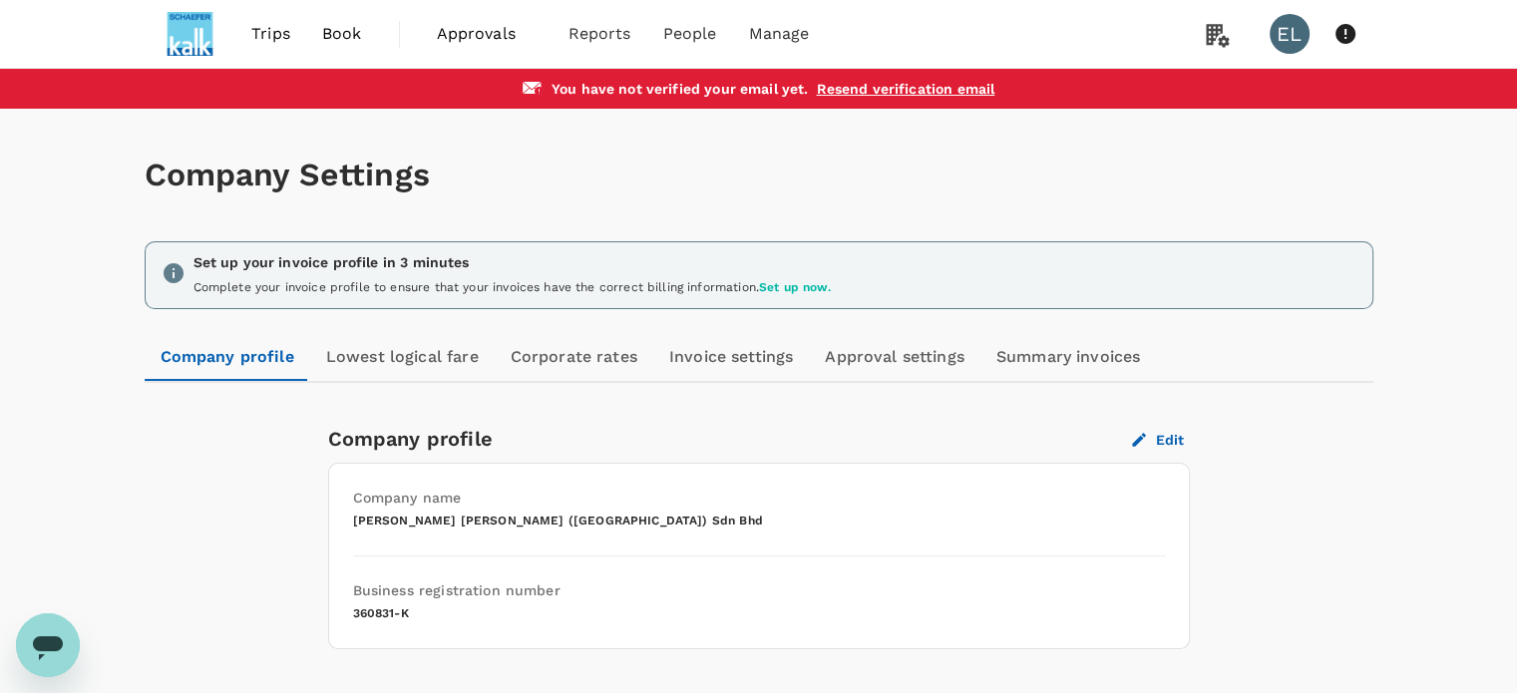
click at [688, 359] on link "Invoice settings" at bounding box center [731, 357] width 156 height 48
